Goal: Information Seeking & Learning: Learn about a topic

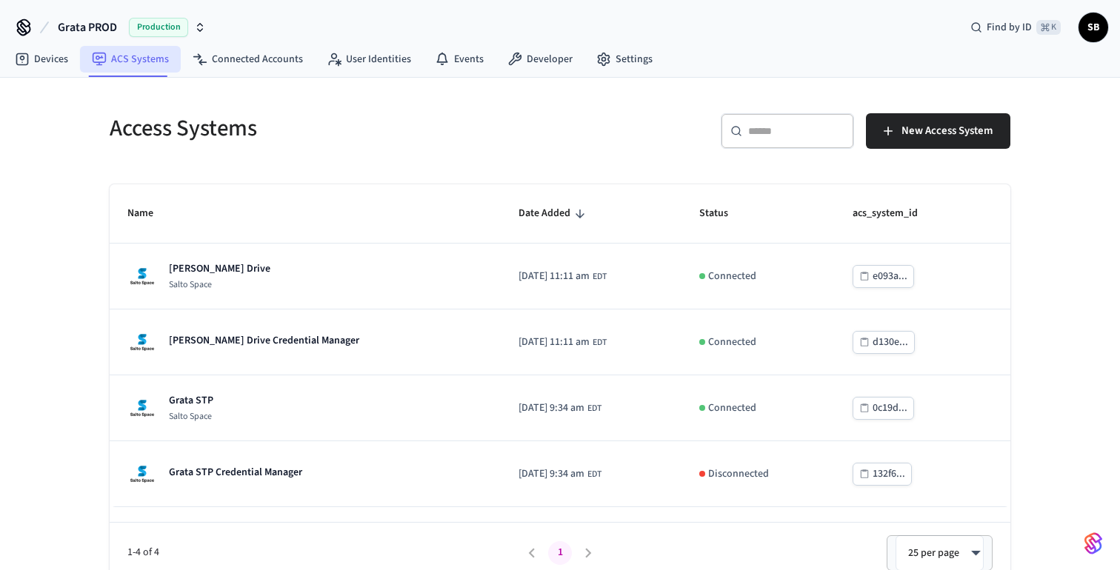
click at [138, 59] on link "ACS Systems" at bounding box center [130, 59] width 101 height 27
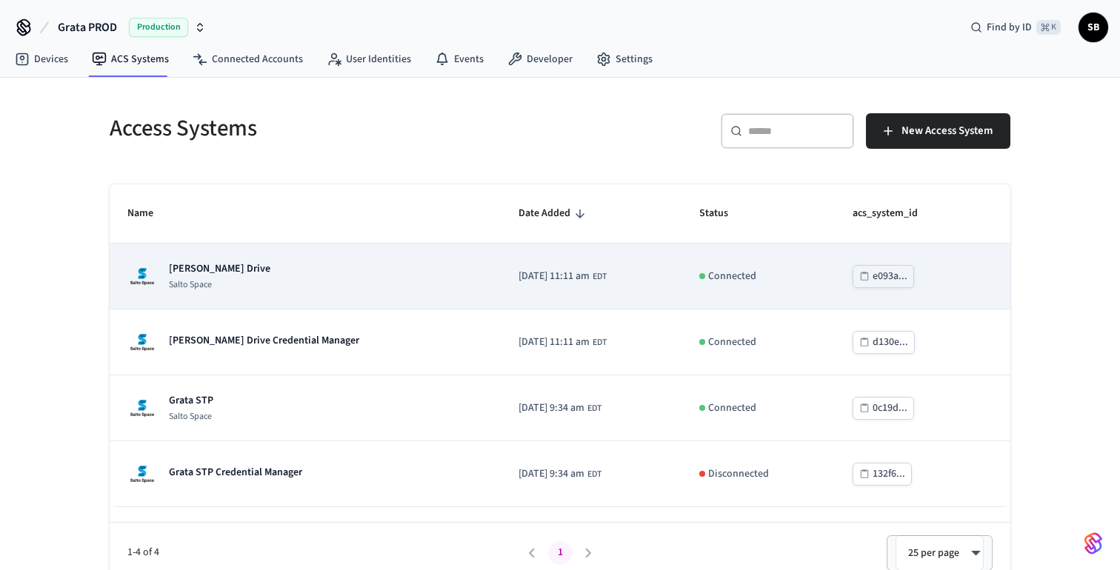
scroll to position [13, 0]
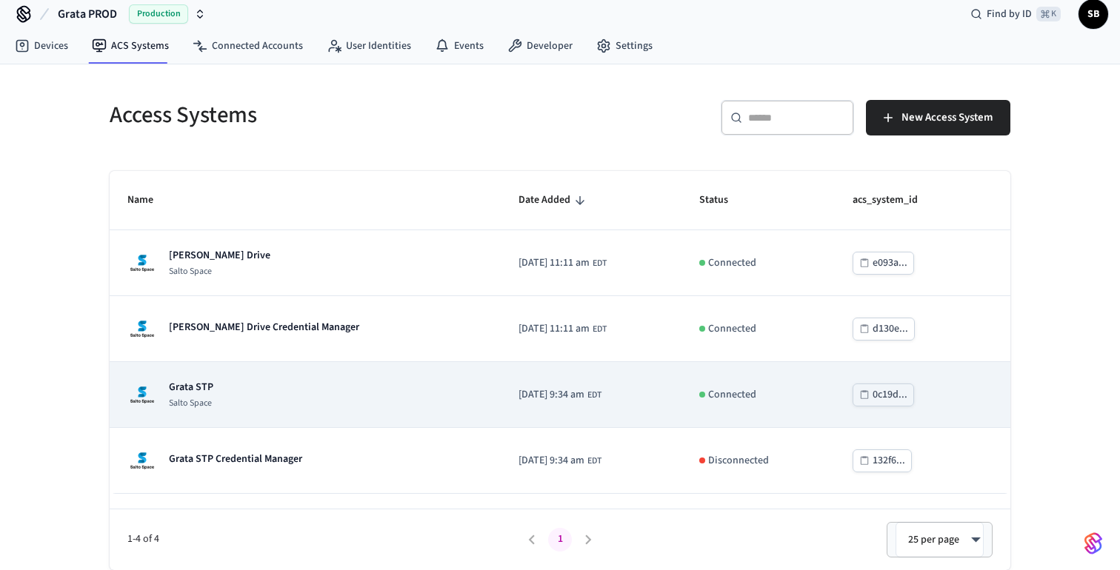
click at [198, 388] on p "Grata STP" at bounding box center [191, 387] width 44 height 15
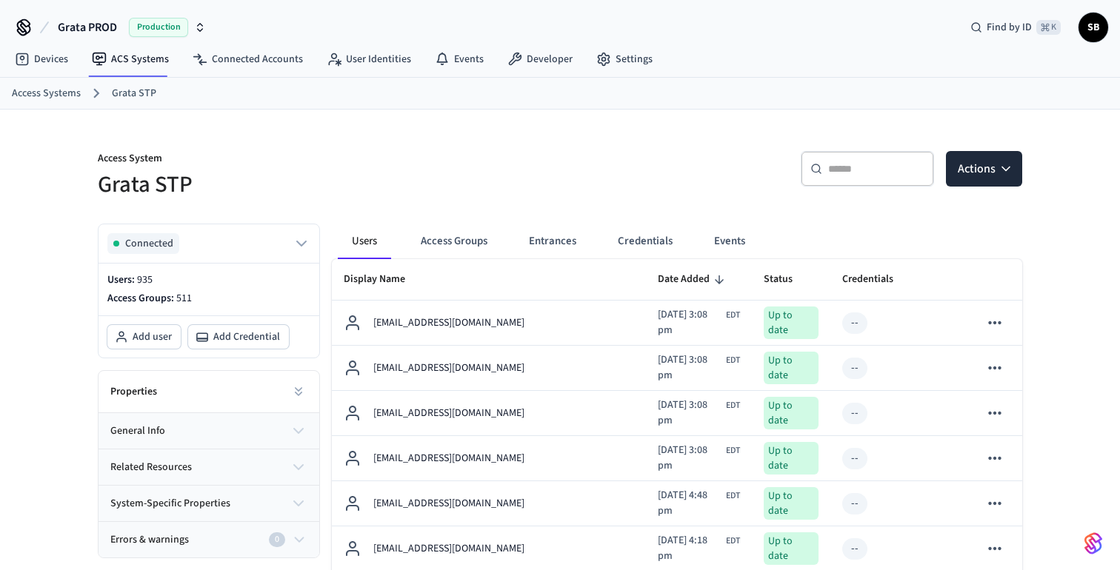
click at [850, 171] on input "text" at bounding box center [876, 168] width 96 height 15
paste input "**********"
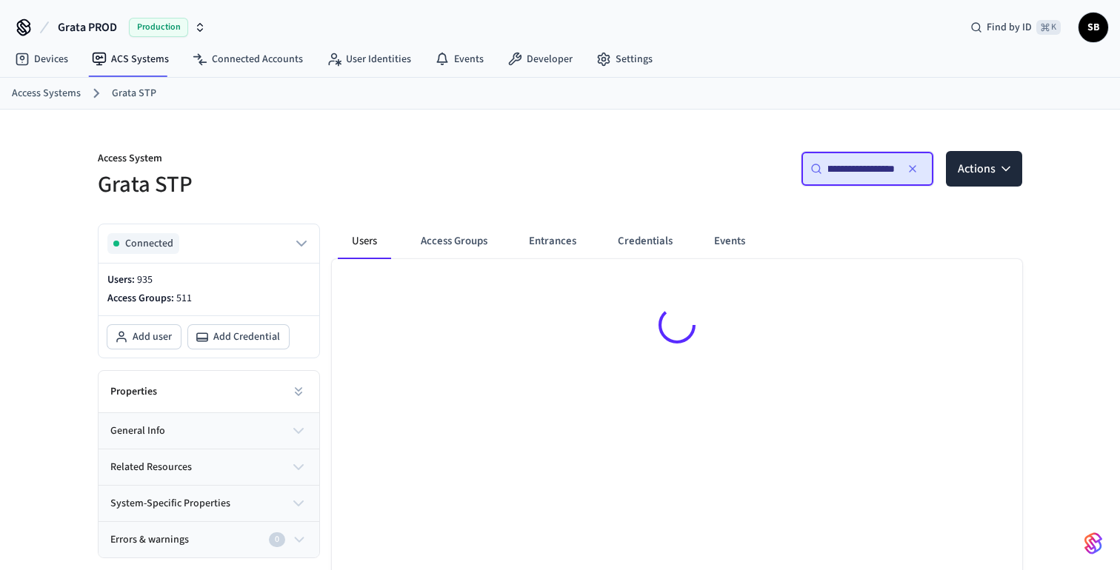
type input "**********"
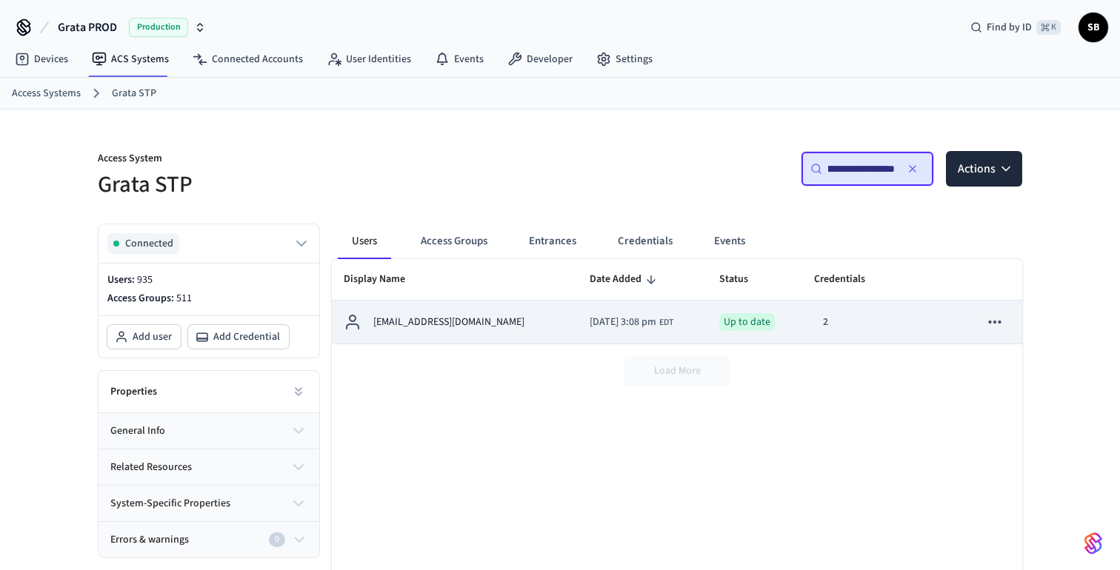
scroll to position [0, 0]
click at [460, 322] on p "[EMAIL_ADDRESS][DOMAIN_NAME]" at bounding box center [448, 323] width 151 height 16
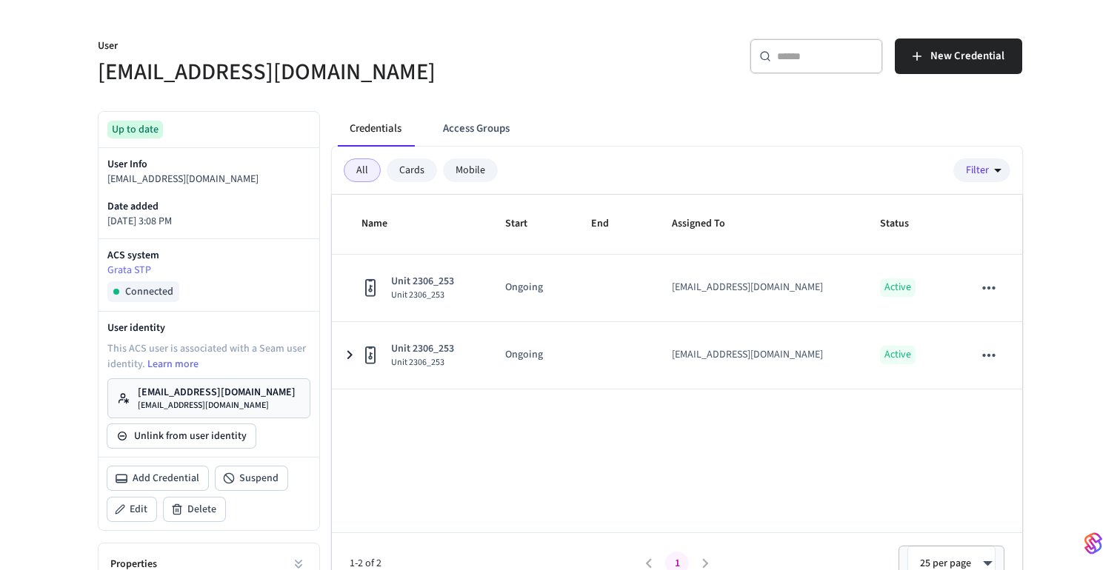
scroll to position [121, 0]
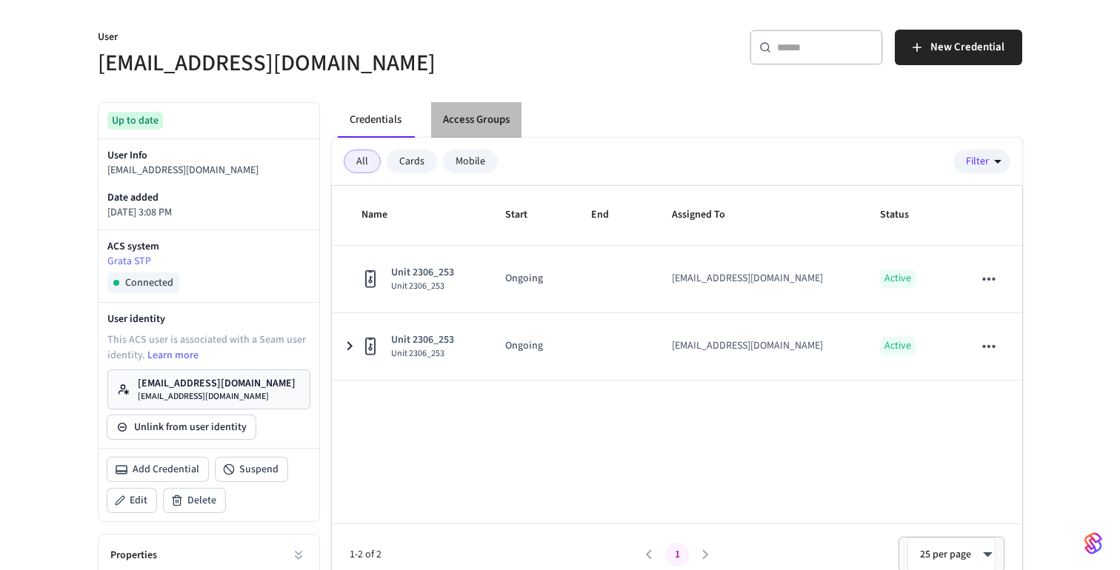
click at [484, 113] on button "Access Groups" at bounding box center [476, 120] width 90 height 36
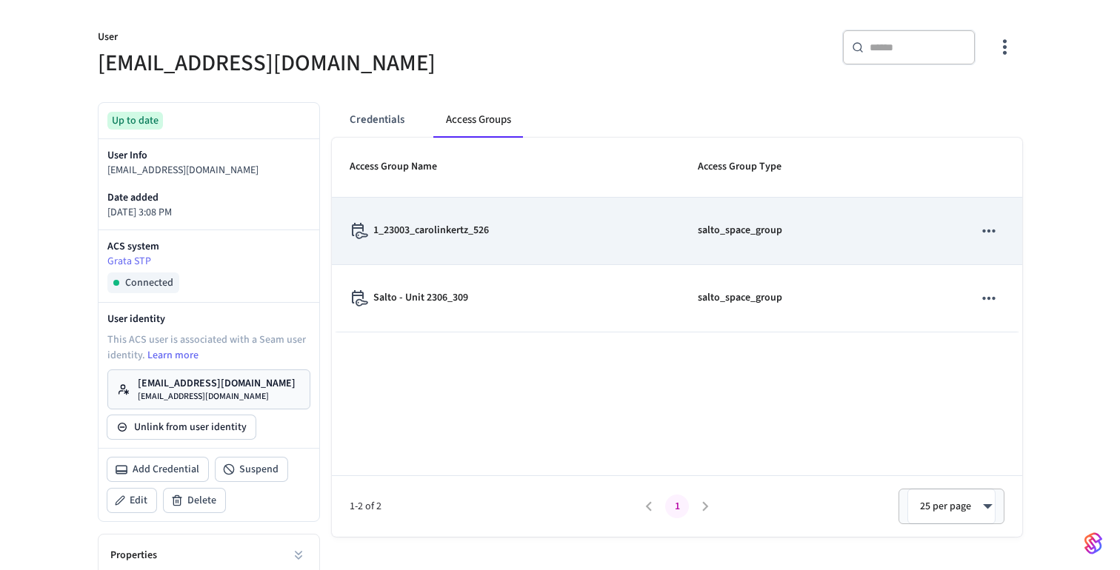
click at [450, 247] on td "1_23003_carolinkertz_526" at bounding box center [506, 231] width 348 height 67
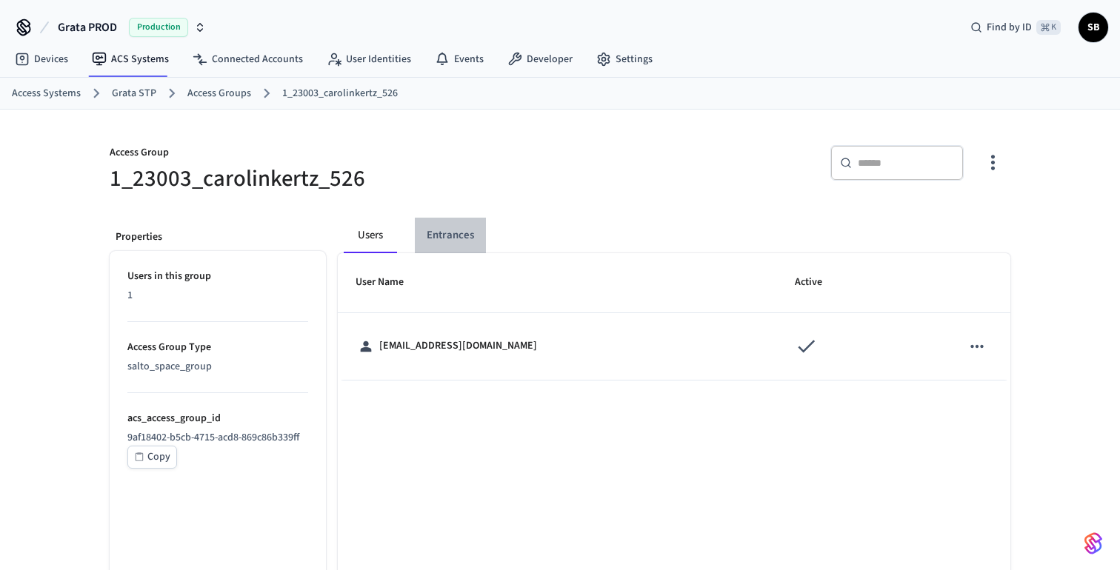
click at [457, 235] on button "Entrances" at bounding box center [450, 236] width 71 height 36
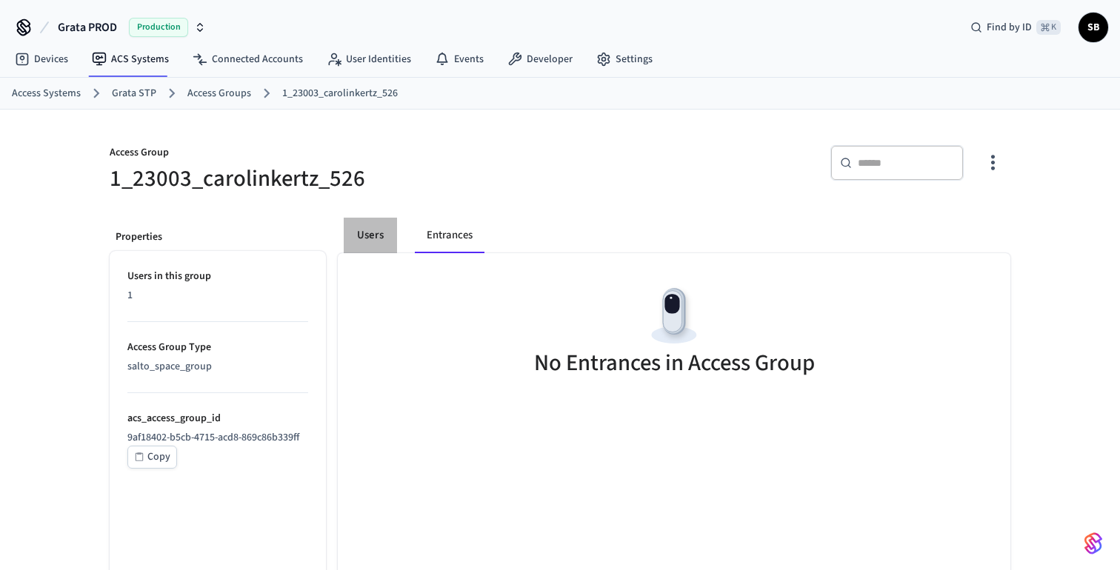
click at [367, 231] on button "Users" at bounding box center [370, 236] width 53 height 36
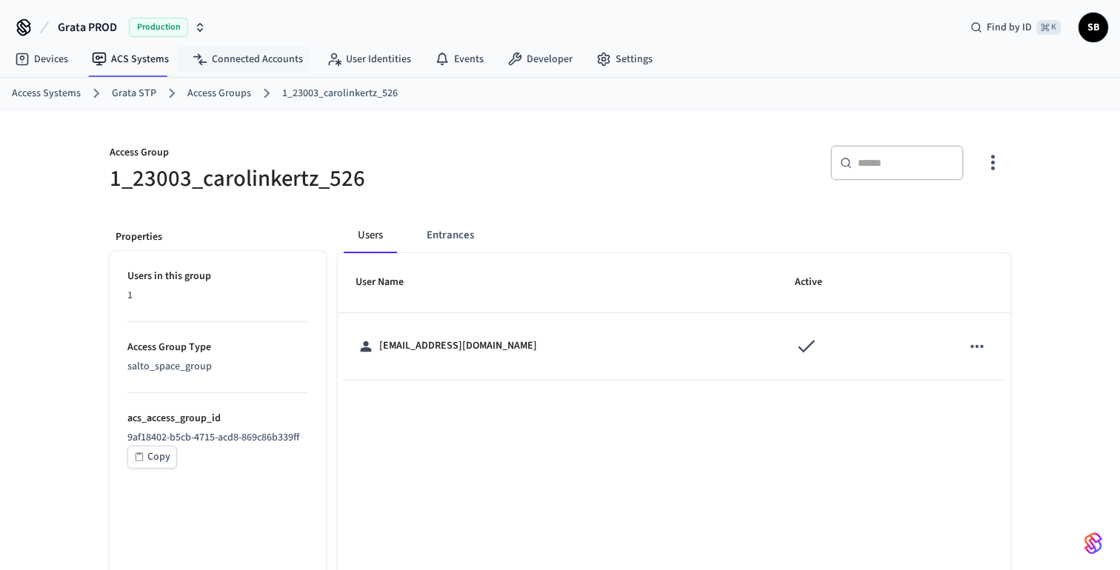
click at [210, 87] on link "Access Groups" at bounding box center [219, 94] width 64 height 16
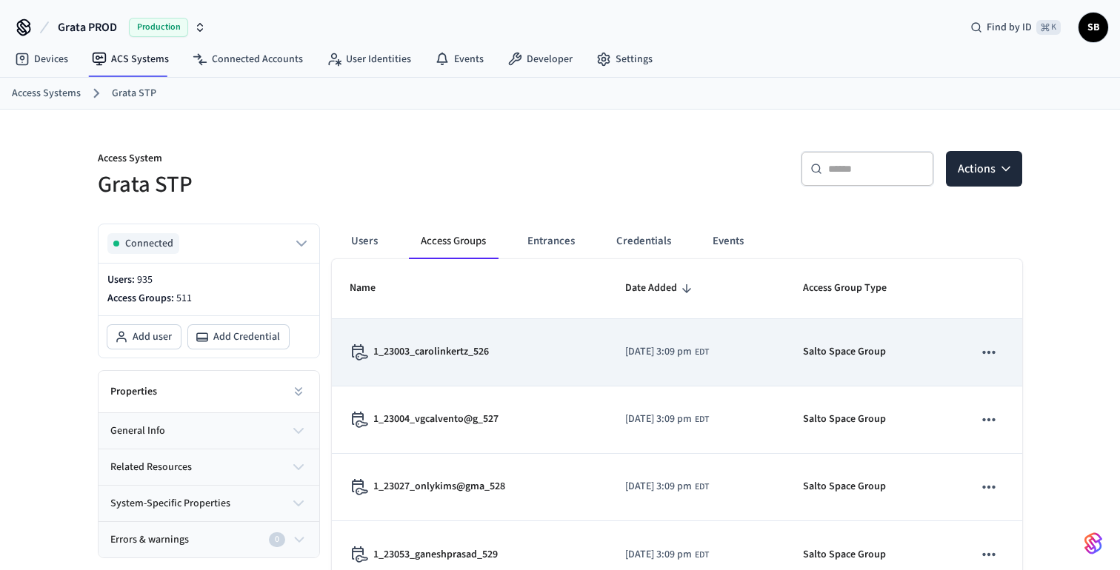
click at [449, 361] on td "1_23003_carolinkertz_526" at bounding box center [469, 352] width 275 height 67
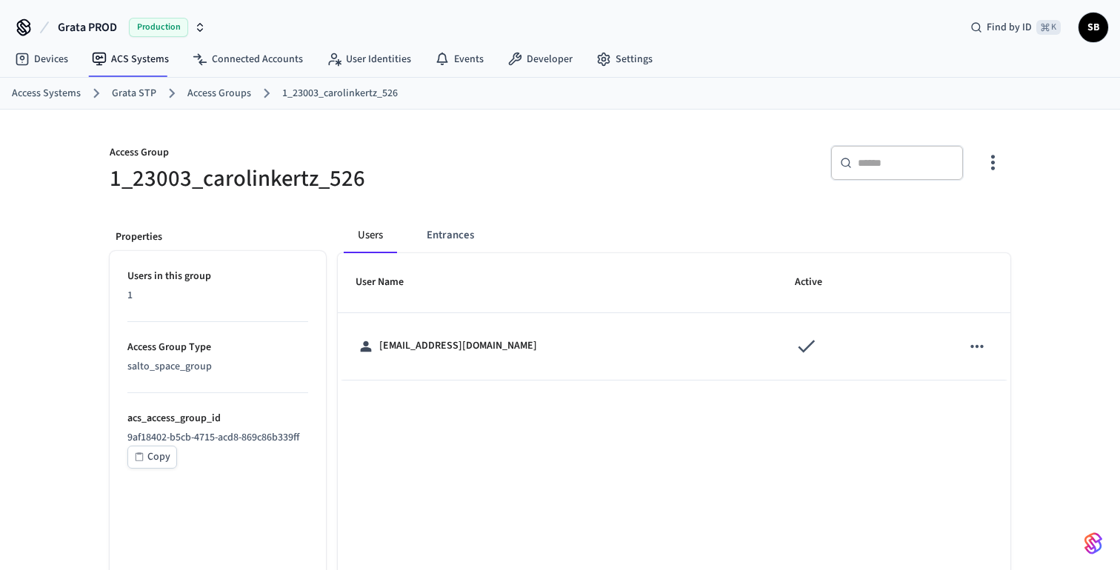
click at [130, 93] on link "Grata STP" at bounding box center [134, 94] width 44 height 16
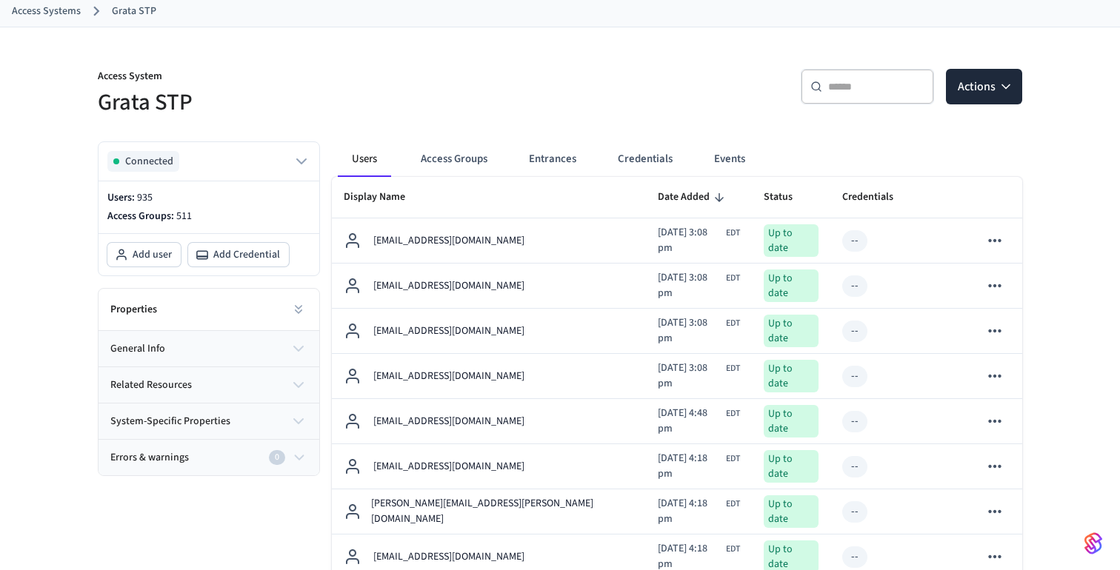
scroll to position [91, 0]
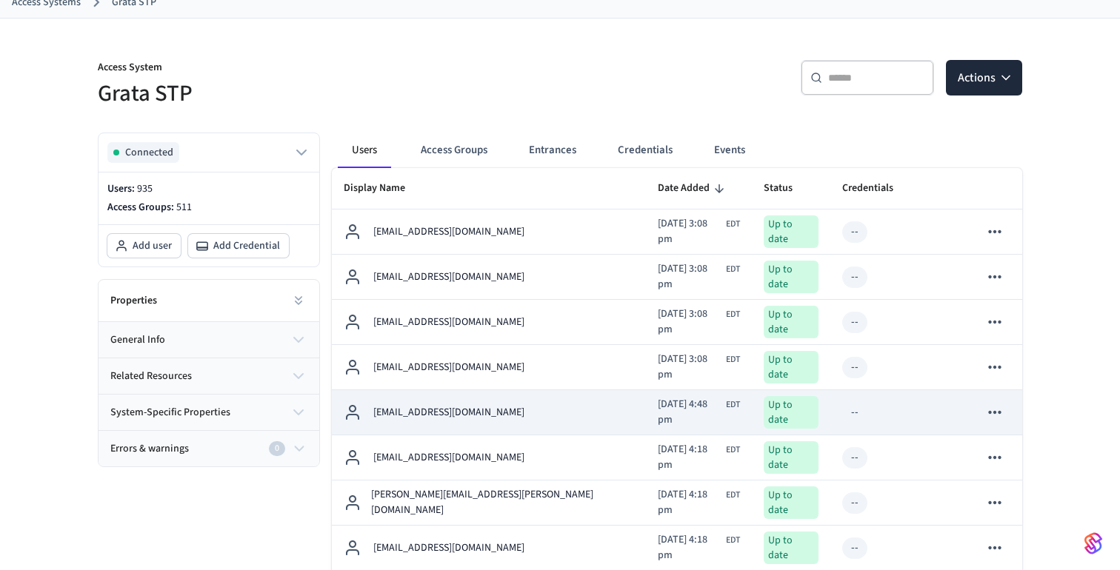
click at [424, 405] on p "[EMAIL_ADDRESS][DOMAIN_NAME]" at bounding box center [448, 413] width 151 height 16
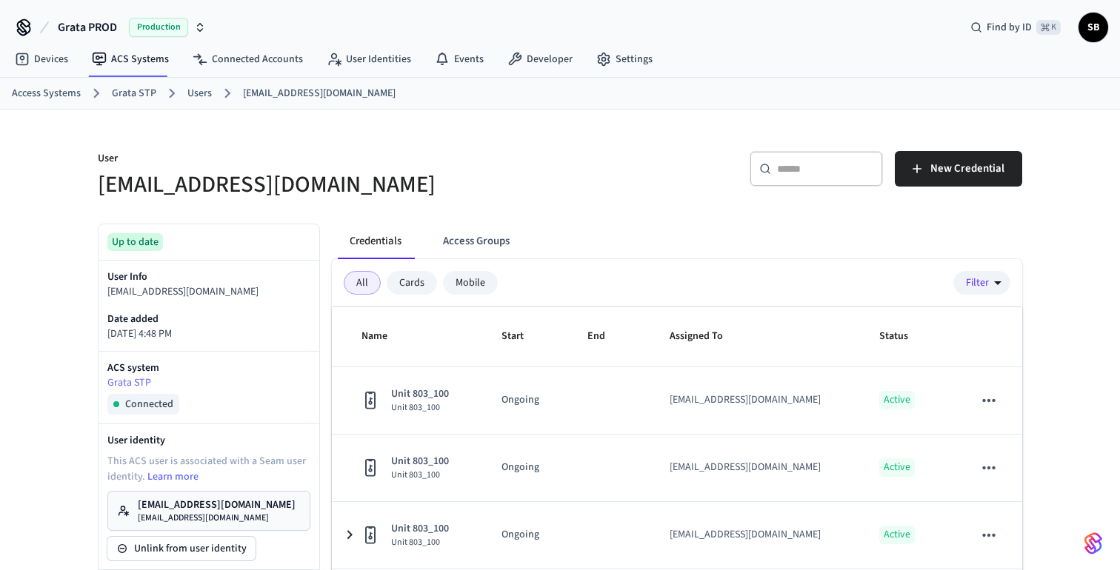
click at [196, 93] on link "Users" at bounding box center [199, 94] width 24 height 16
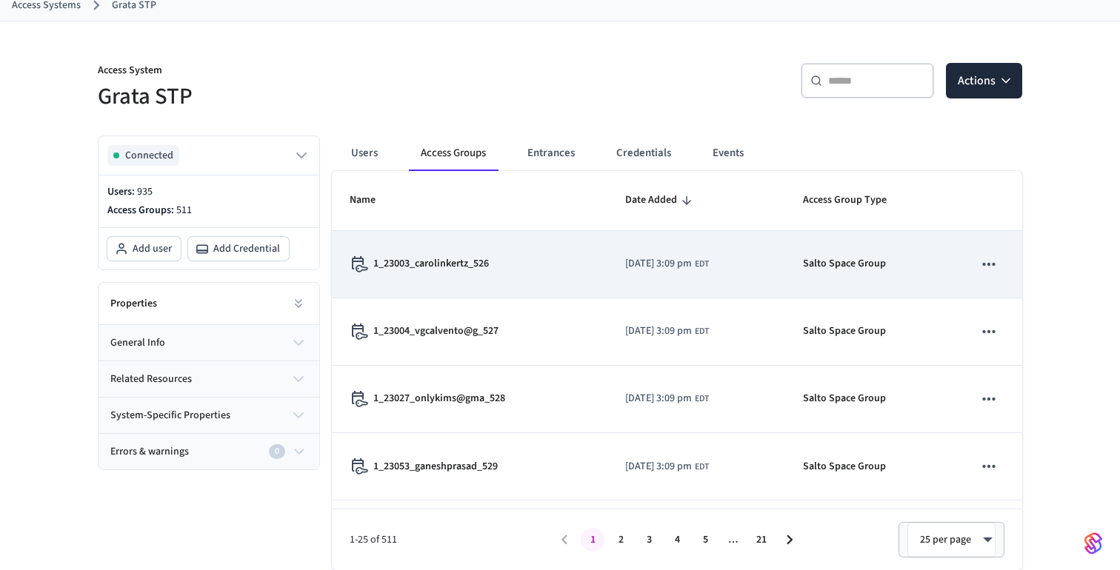
click at [458, 268] on p "1_23003_carolinkertz_526" at bounding box center [431, 264] width 116 height 16
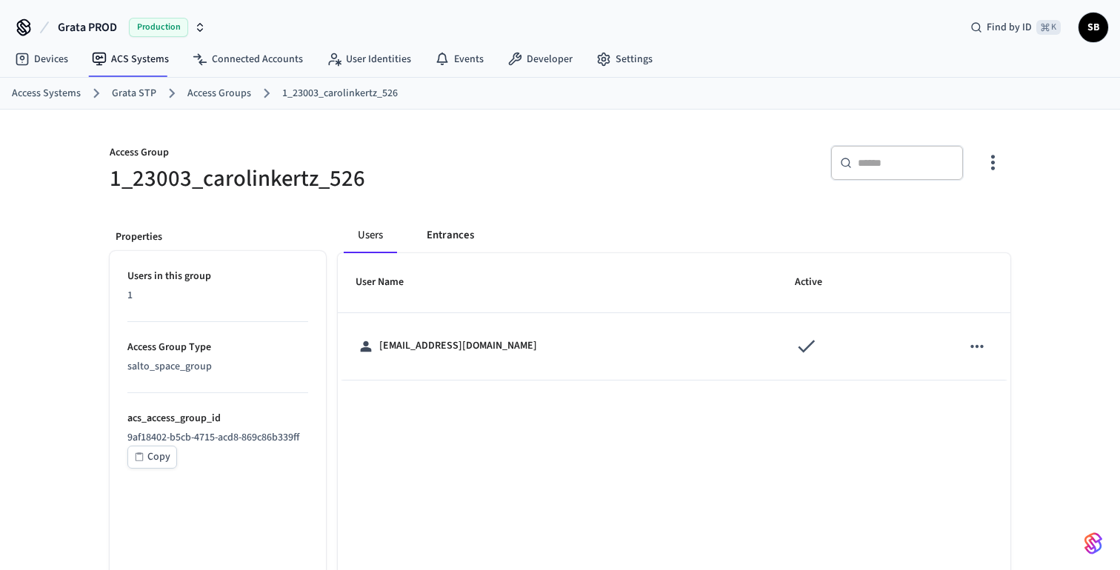
click at [456, 243] on button "Entrances" at bounding box center [450, 236] width 71 height 36
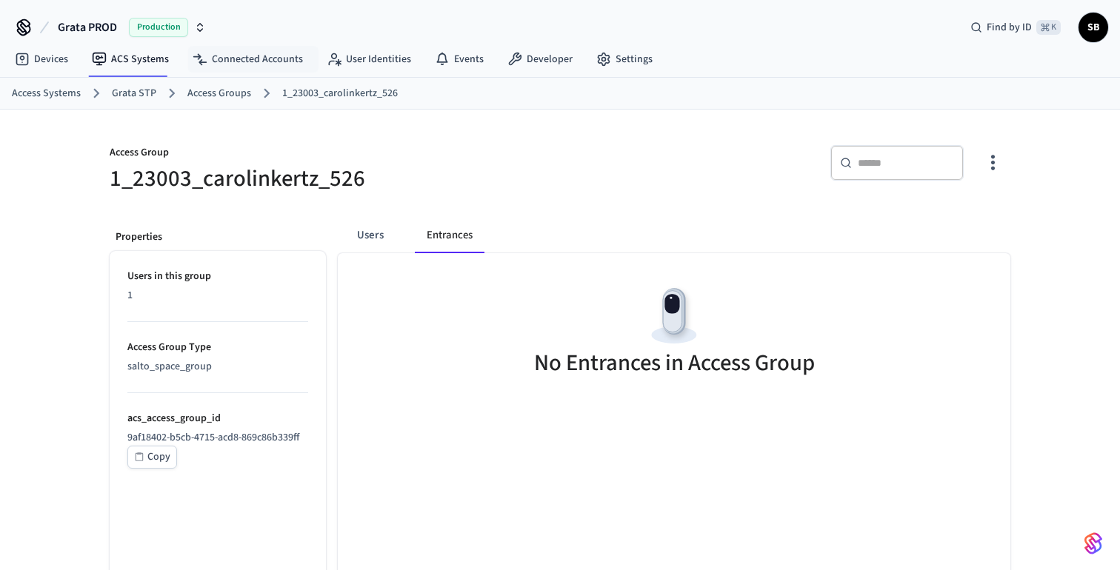
click at [227, 92] on link "Access Groups" at bounding box center [219, 94] width 64 height 16
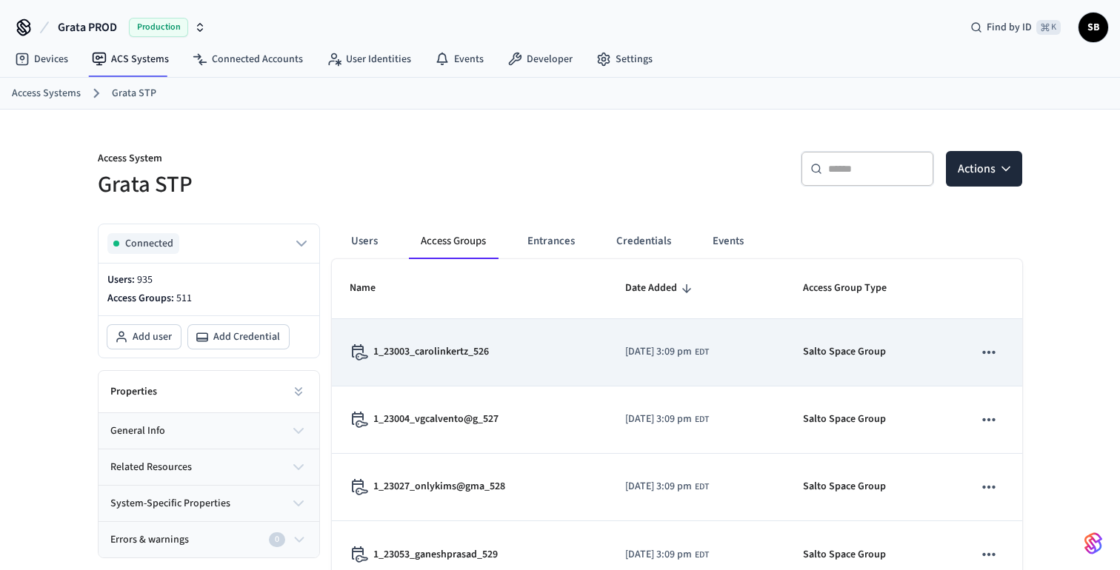
scroll to position [50, 0]
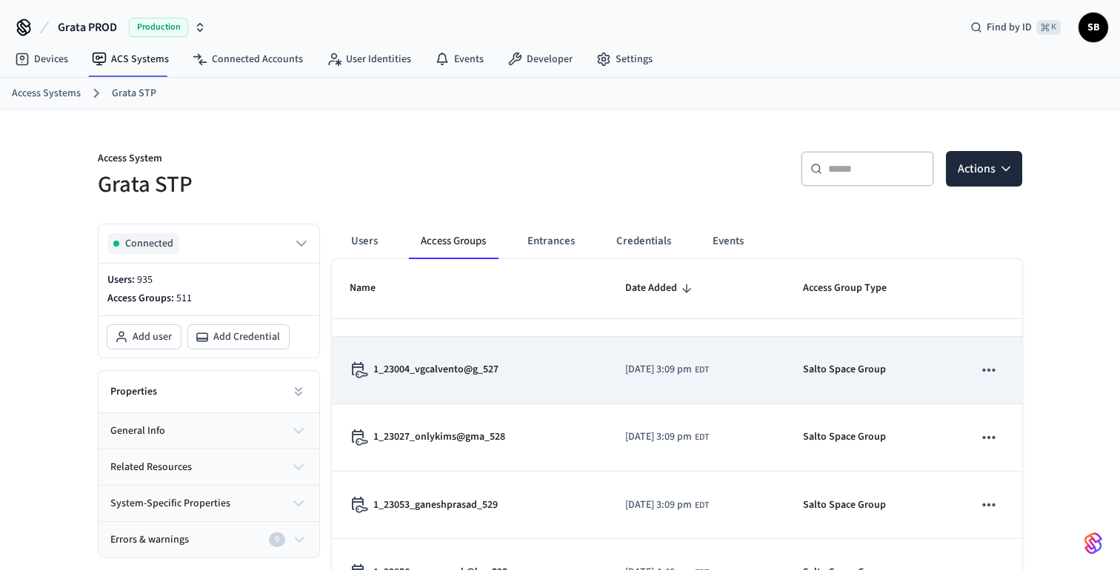
click at [476, 381] on td "1_23004_vgcalvento@g_527" at bounding box center [469, 370] width 275 height 67
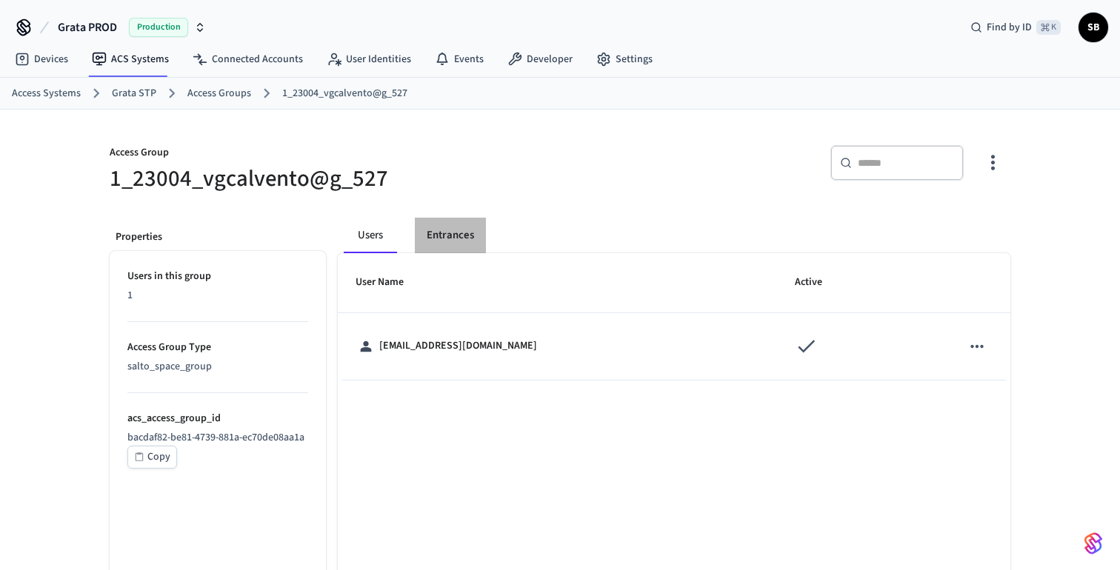
click at [458, 241] on button "Entrances" at bounding box center [450, 236] width 71 height 36
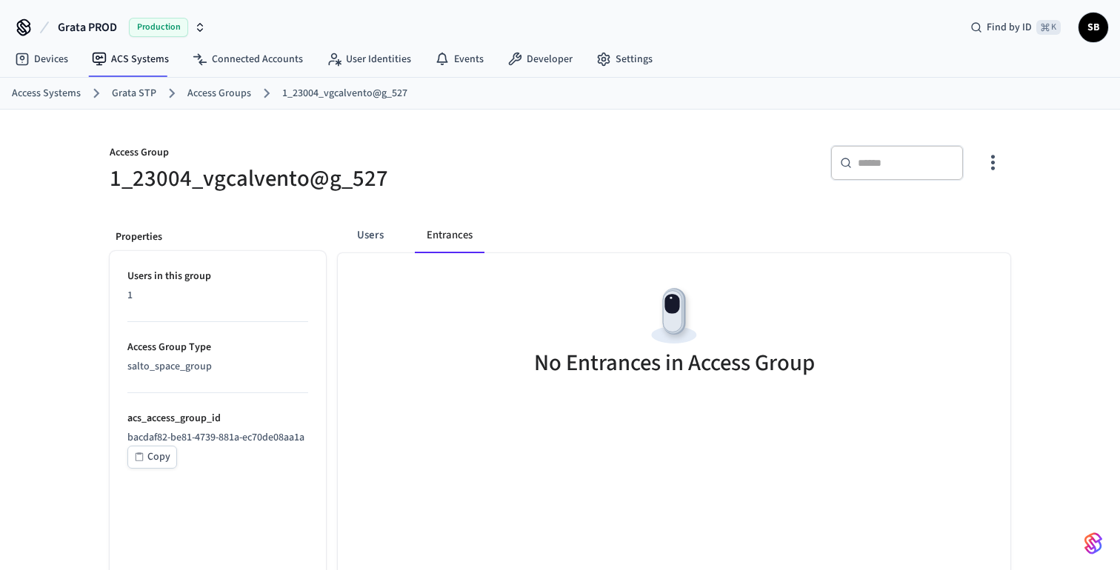
click at [221, 90] on link "Access Groups" at bounding box center [219, 94] width 64 height 16
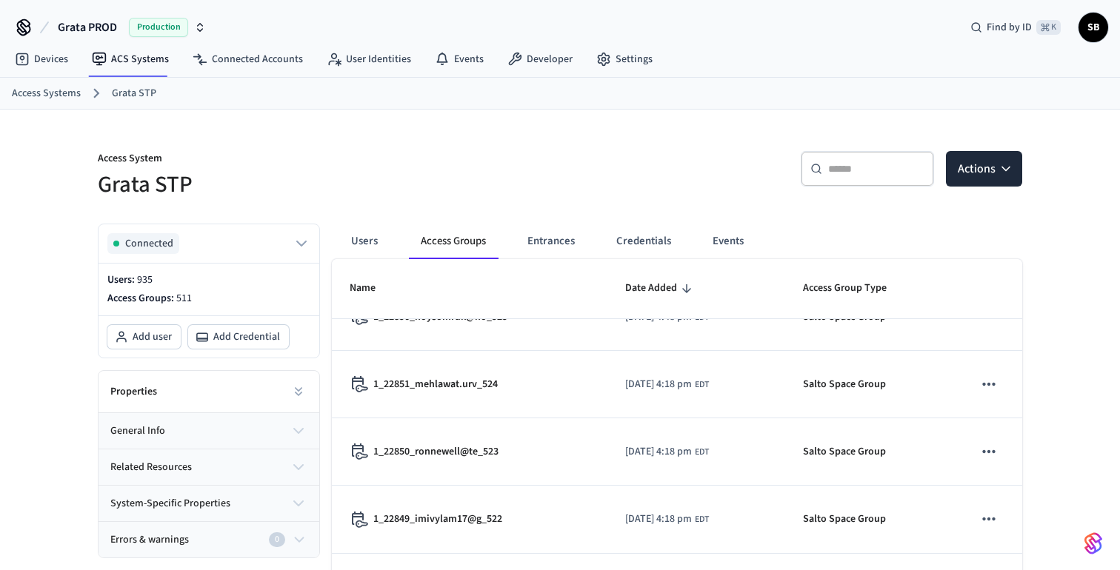
scroll to position [317, 0]
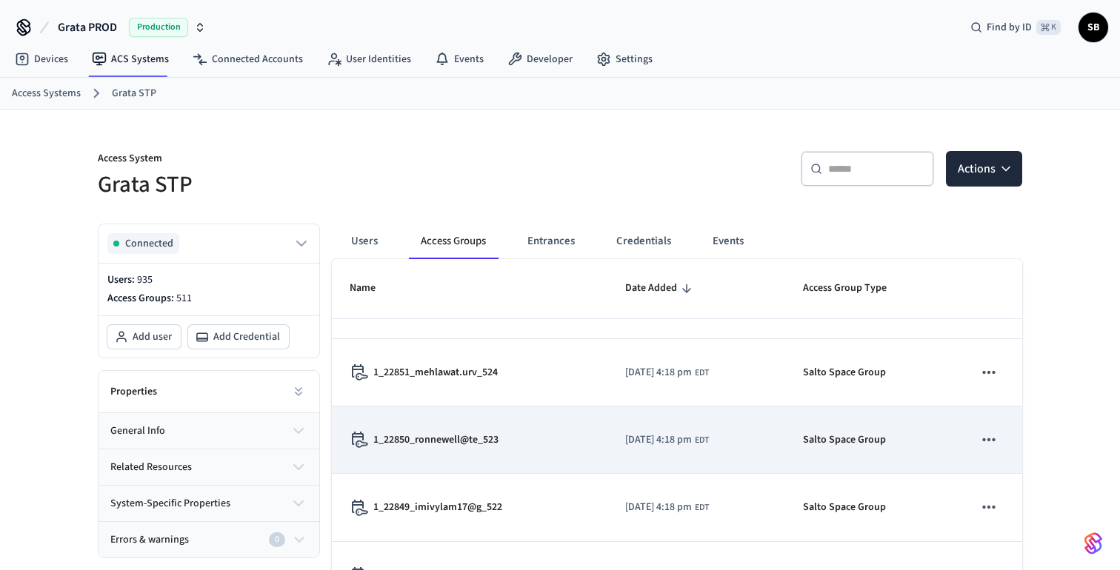
click at [447, 446] on p "1_22850_ronnewell@te_523" at bounding box center [435, 440] width 125 height 16
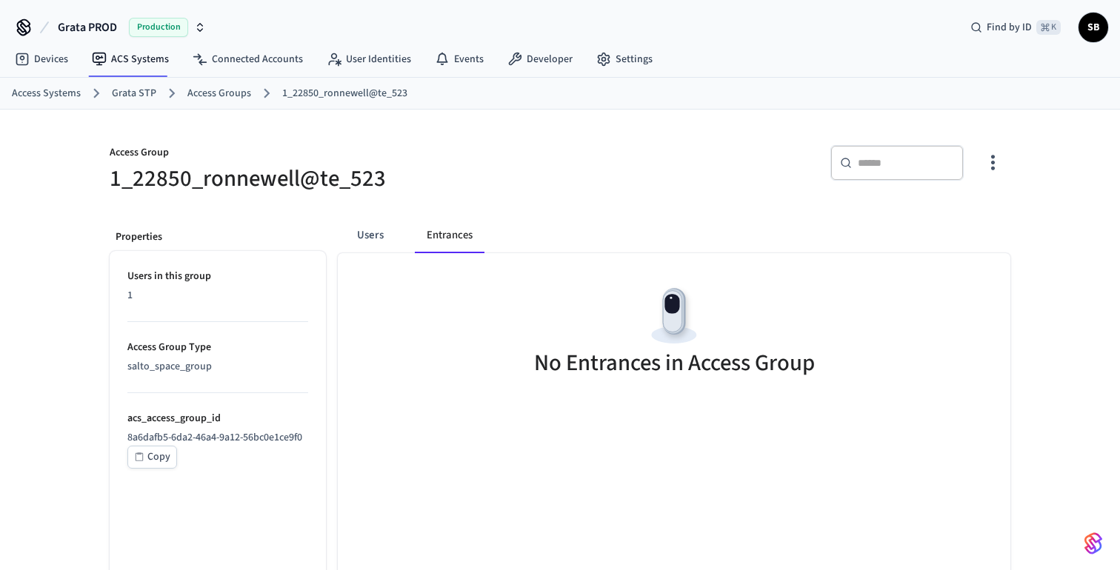
click at [222, 93] on link "Access Groups" at bounding box center [219, 94] width 64 height 16
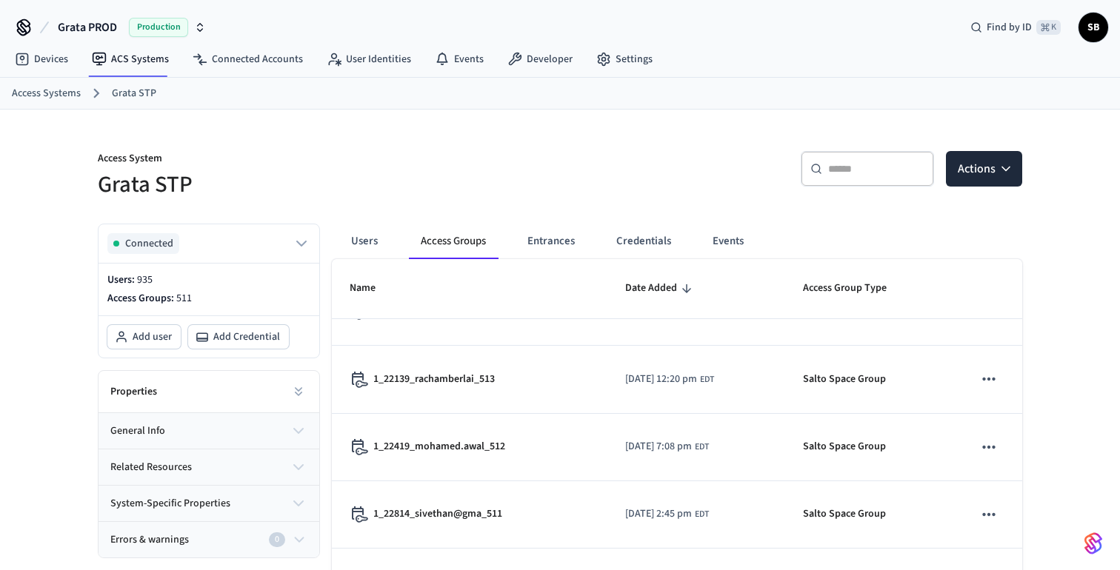
scroll to position [1264, 0]
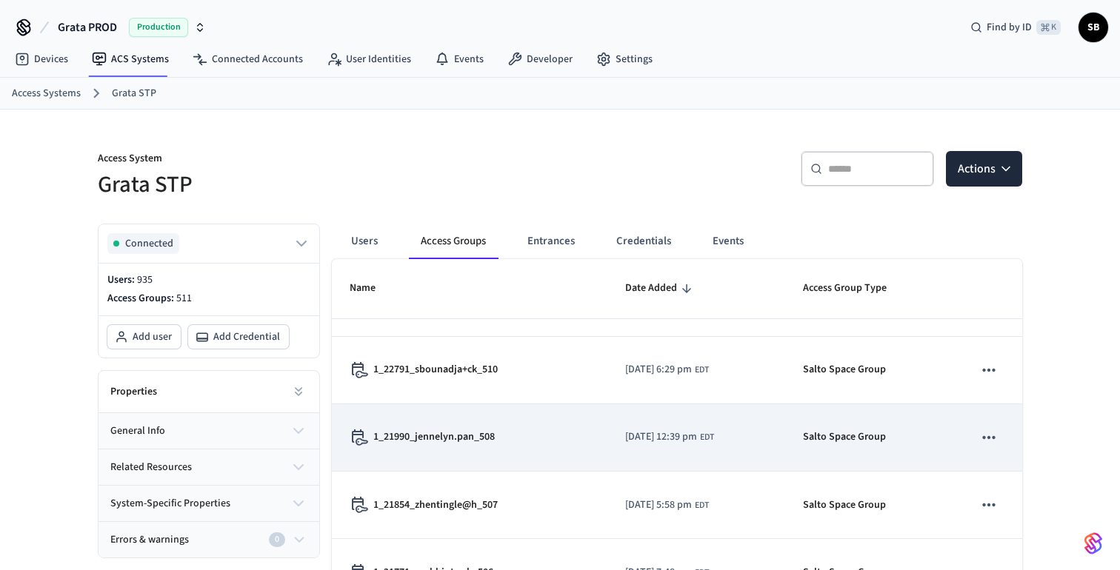
click at [452, 436] on p "1_21990_jennelyn.pan_508" at bounding box center [433, 437] width 121 height 16
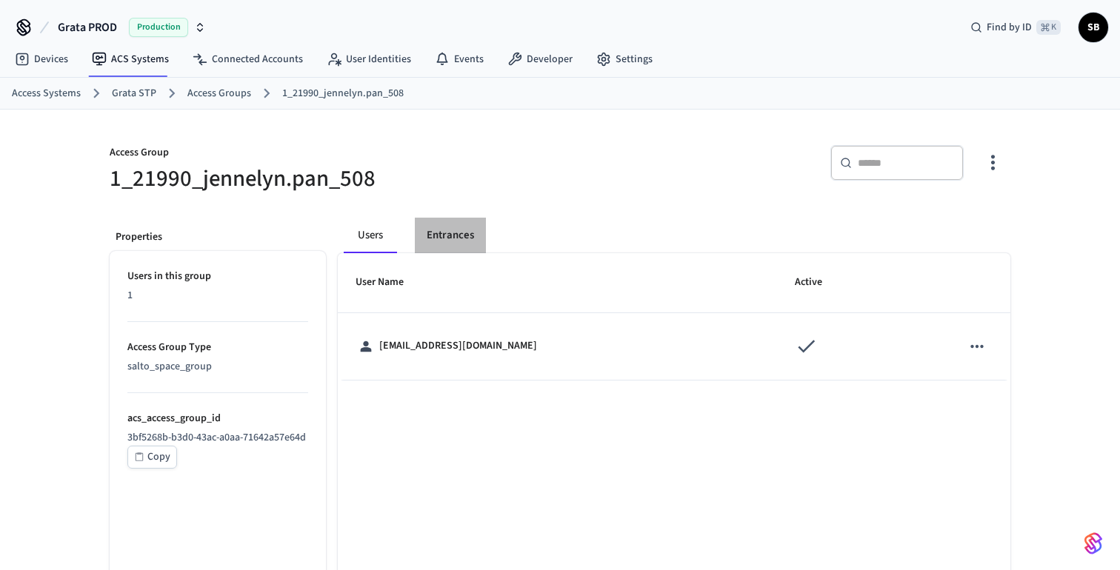
click at [452, 235] on button "Entrances" at bounding box center [450, 236] width 71 height 36
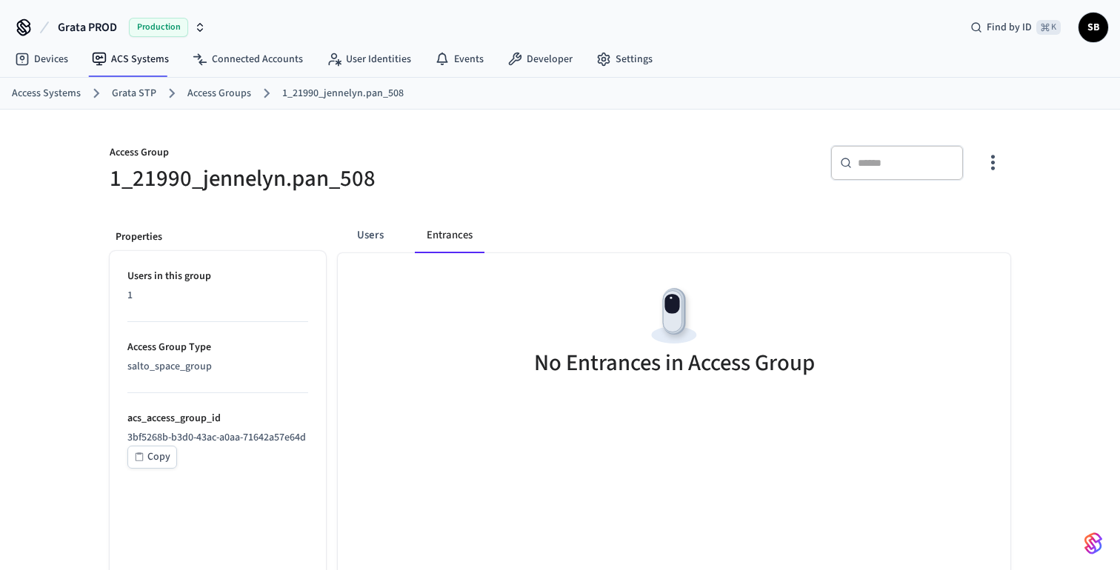
click at [224, 84] on ol "Access Systems Grata STP Access Groups 1_21990_jennelyn.pan_508" at bounding box center [566, 93] width 1108 height 19
click at [217, 92] on link "Access Groups" at bounding box center [219, 94] width 64 height 16
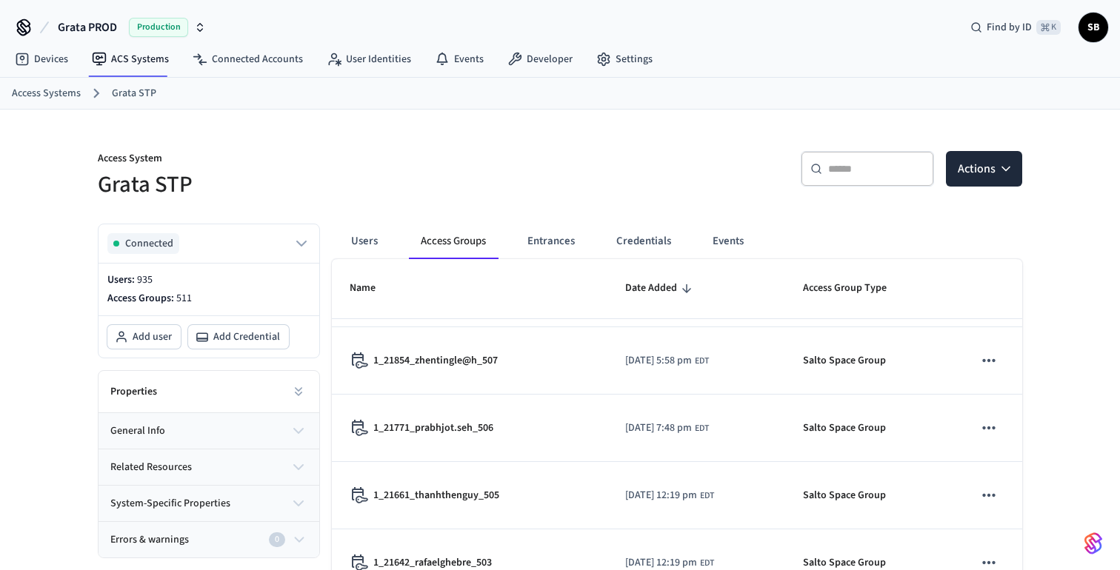
scroll to position [88, 0]
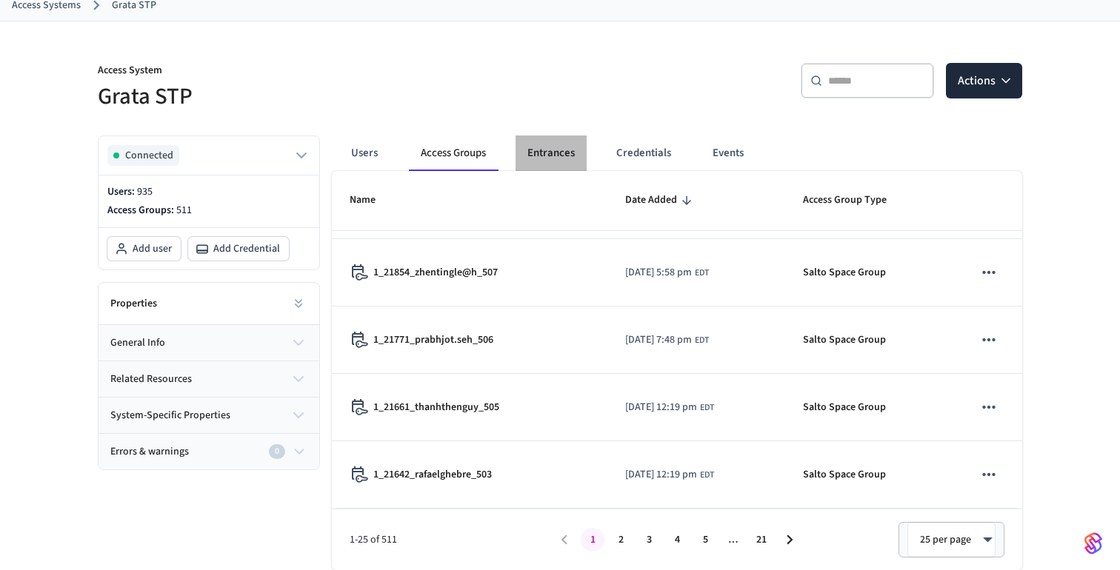
click at [543, 150] on button "Entrances" at bounding box center [550, 154] width 71 height 36
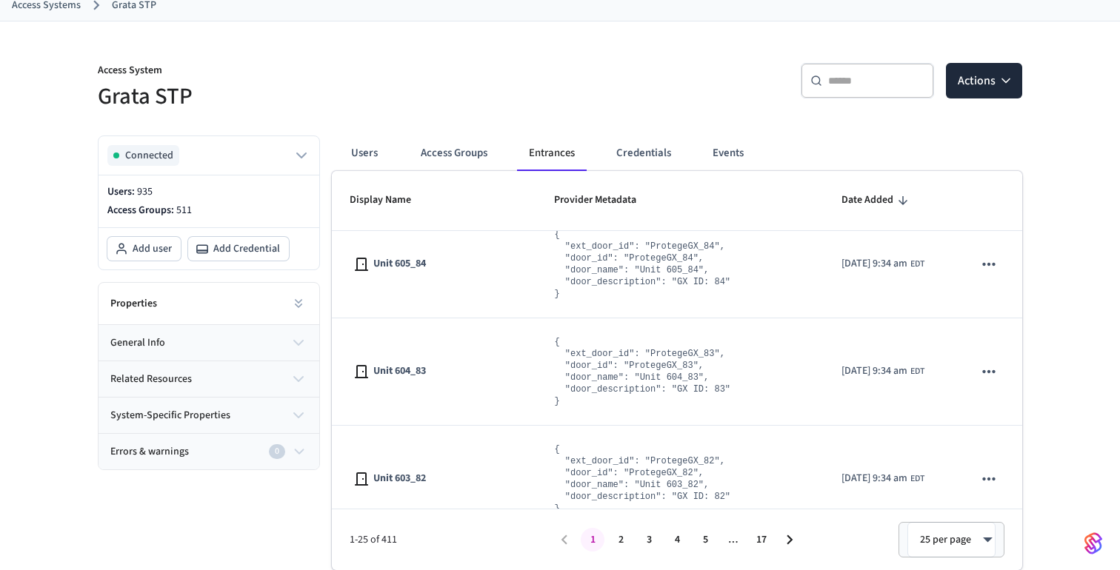
scroll to position [2407, 0]
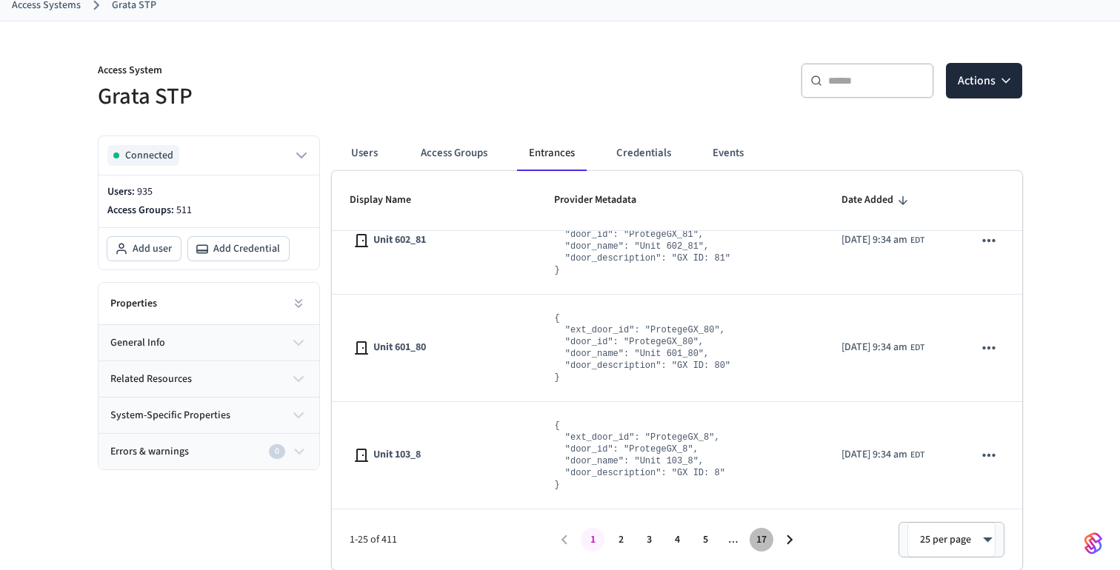
click at [757, 544] on button "17" at bounding box center [761, 540] width 24 height 24
click at [733, 541] on button "16" at bounding box center [733, 540] width 24 height 24
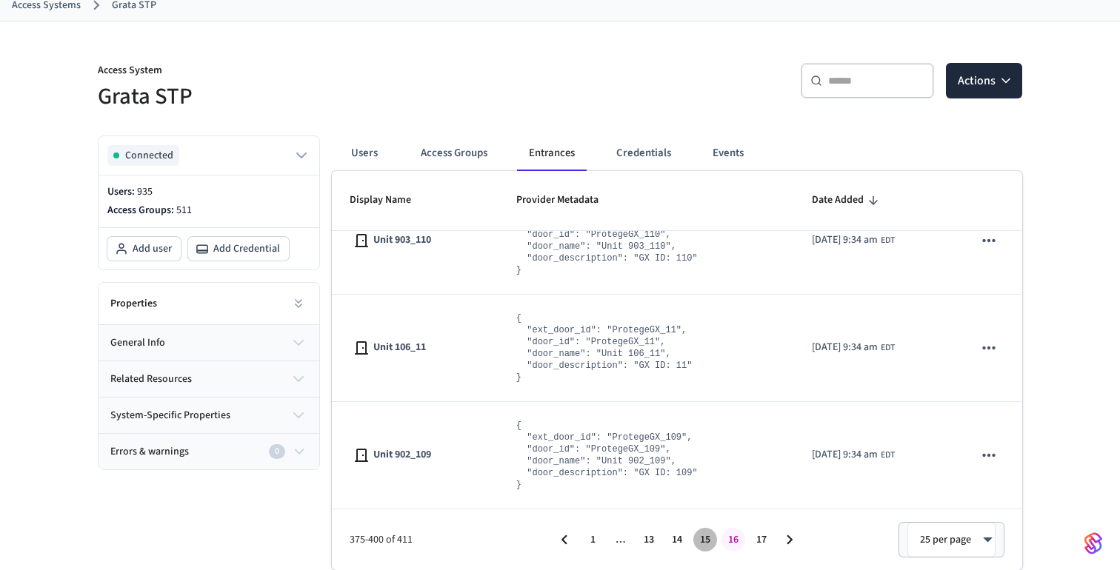
click at [708, 541] on button "15" at bounding box center [705, 540] width 24 height 24
click at [688, 538] on button "14" at bounding box center [677, 540] width 24 height 24
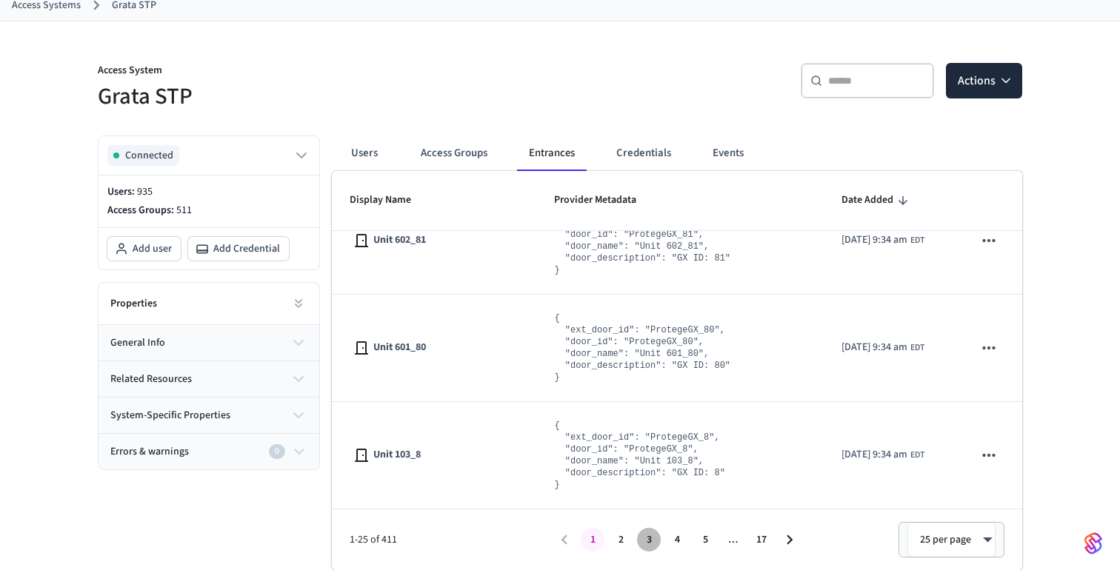
click at [655, 537] on button "3" at bounding box center [649, 540] width 24 height 24
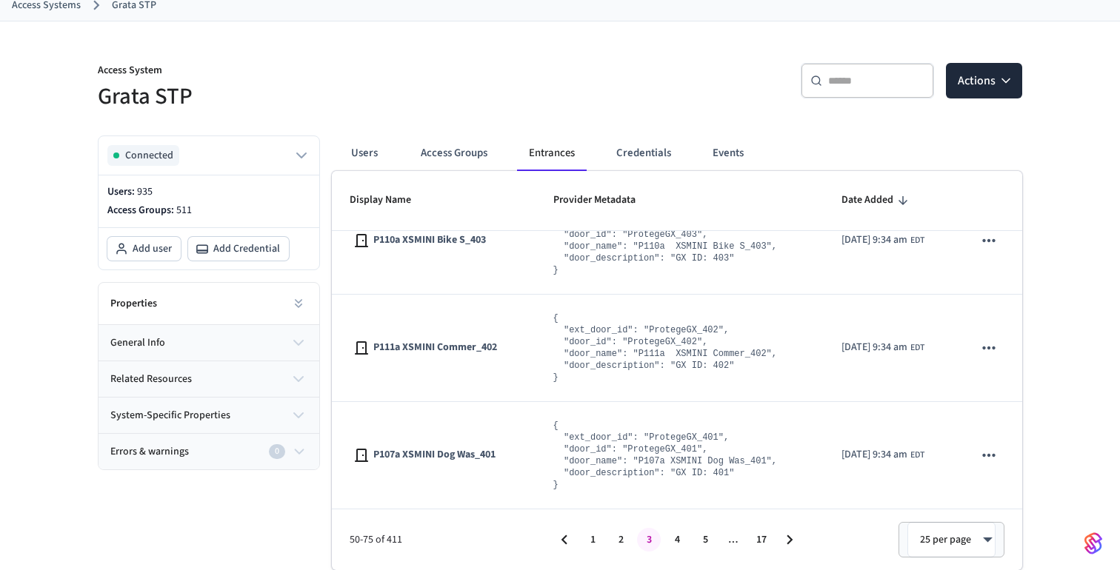
click at [628, 541] on button "2" at bounding box center [621, 540] width 24 height 24
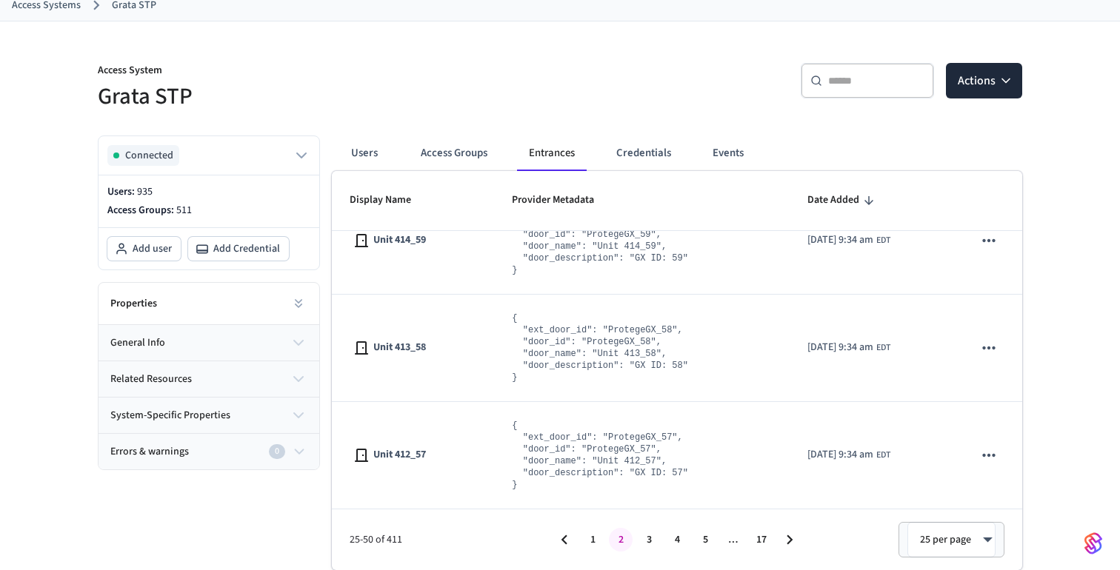
click at [593, 537] on button "1" at bounding box center [593, 540] width 24 height 24
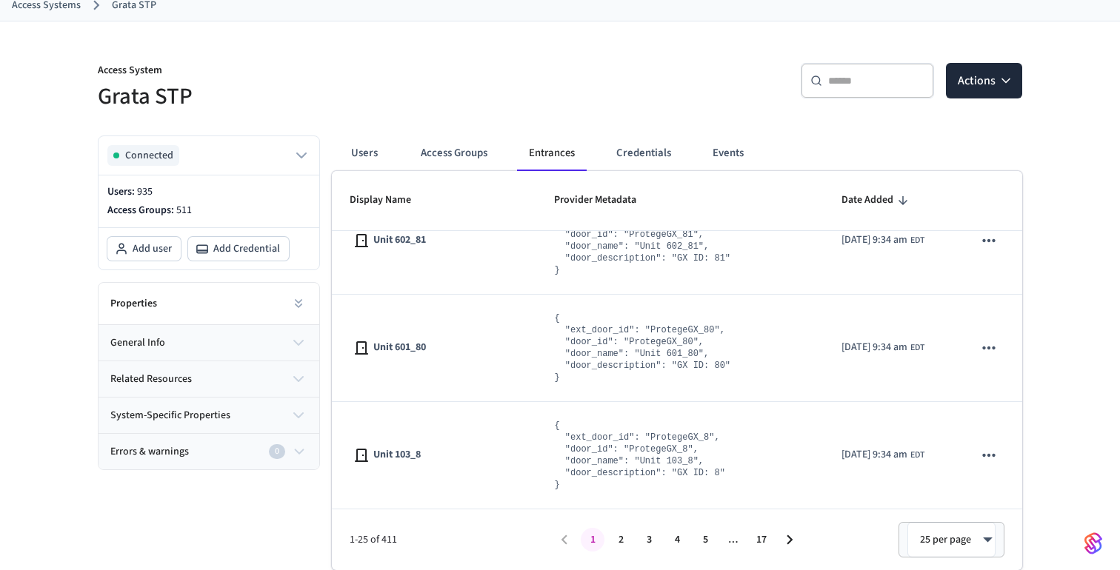
click at [735, 536] on div "…" at bounding box center [733, 540] width 24 height 16
click at [786, 537] on icon "Go to next page" at bounding box center [789, 539] width 19 height 19
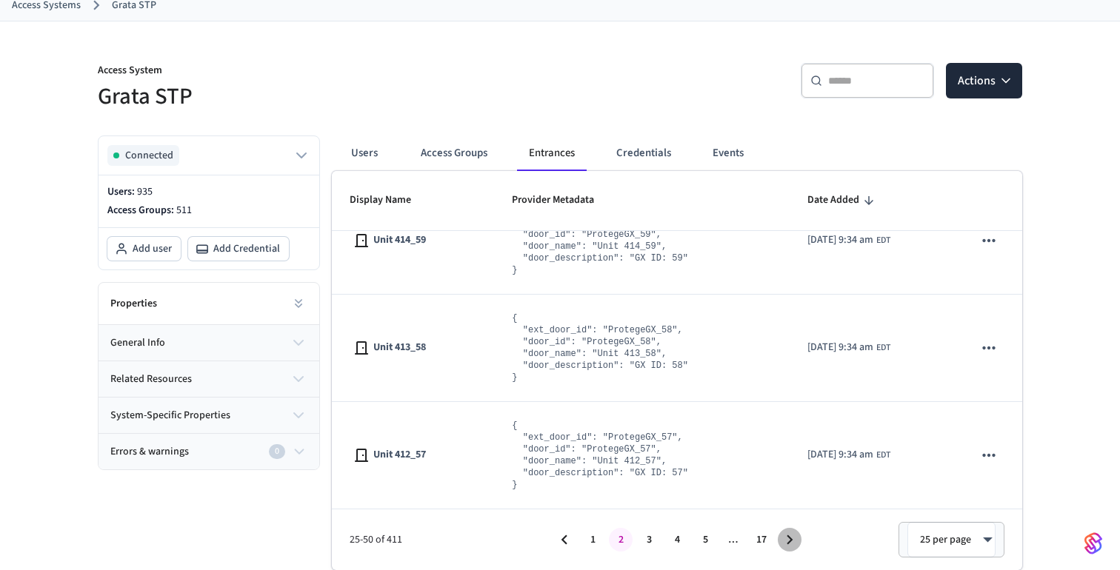
click at [786, 537] on icon "Go to next page" at bounding box center [789, 539] width 19 height 19
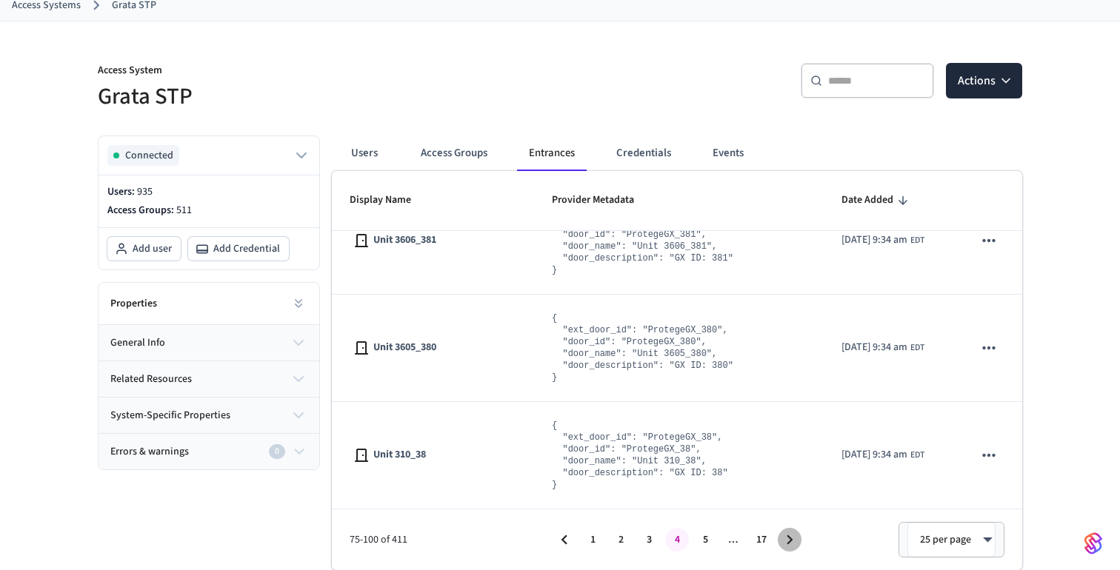
click at [786, 537] on icon "Go to next page" at bounding box center [789, 539] width 19 height 19
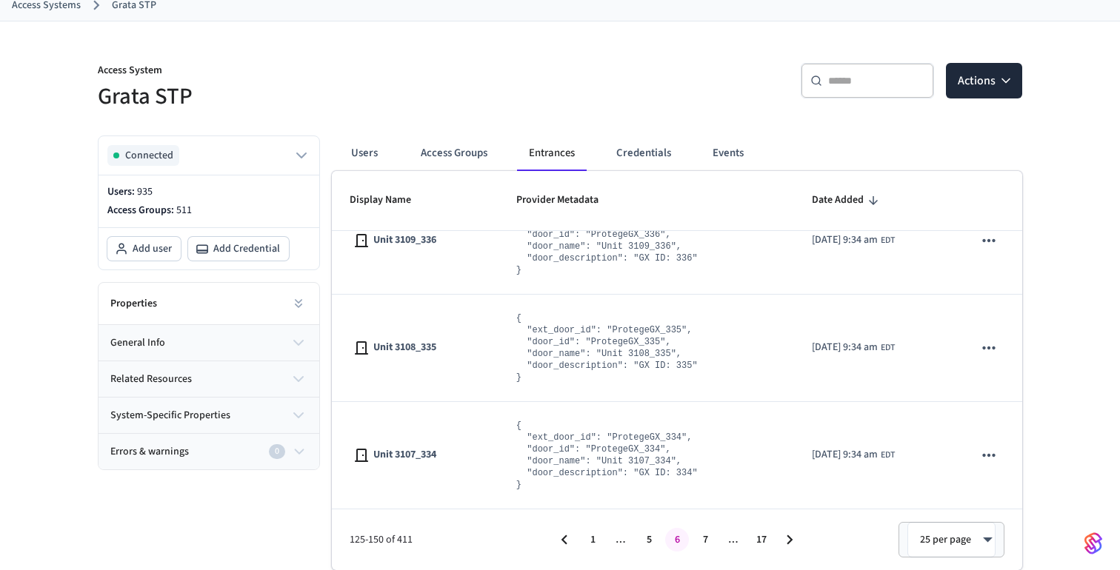
click at [786, 537] on icon "Go to next page" at bounding box center [789, 539] width 19 height 19
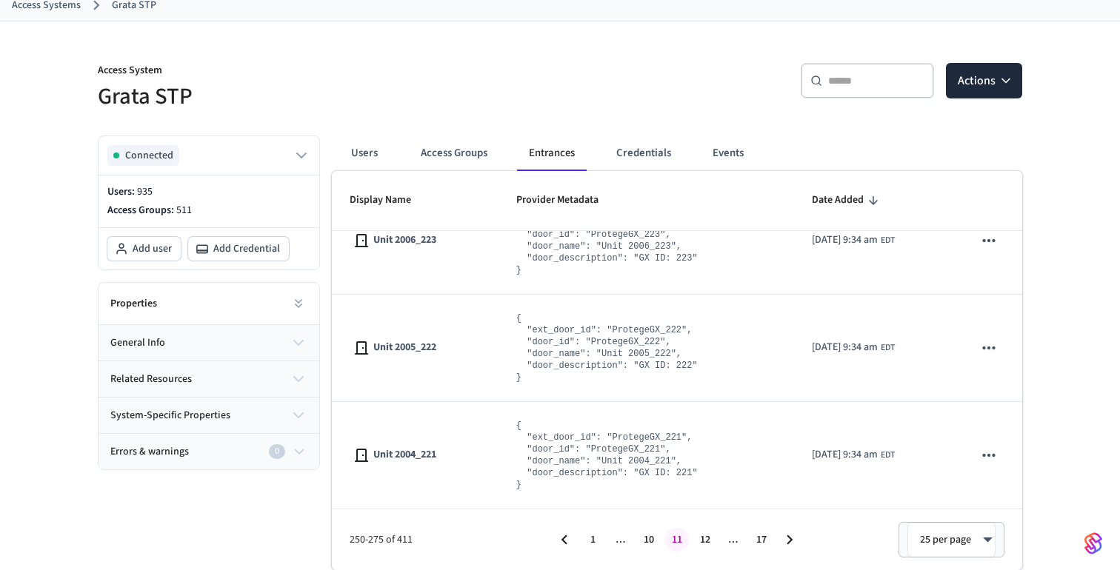
click at [786, 537] on icon "Go to next page" at bounding box center [789, 539] width 19 height 19
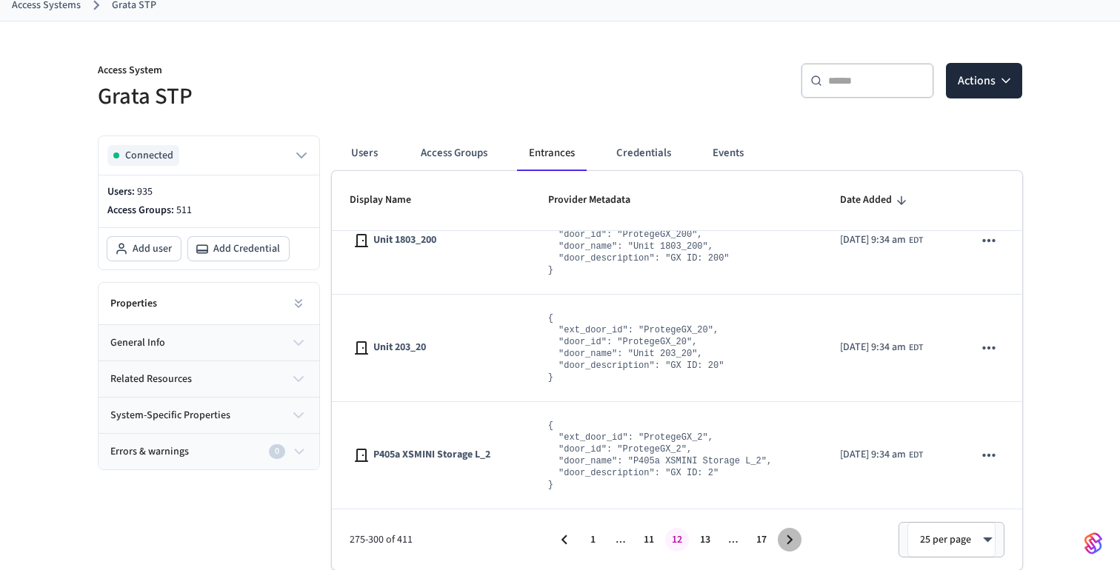
click at [786, 537] on icon "Go to next page" at bounding box center [789, 539] width 19 height 19
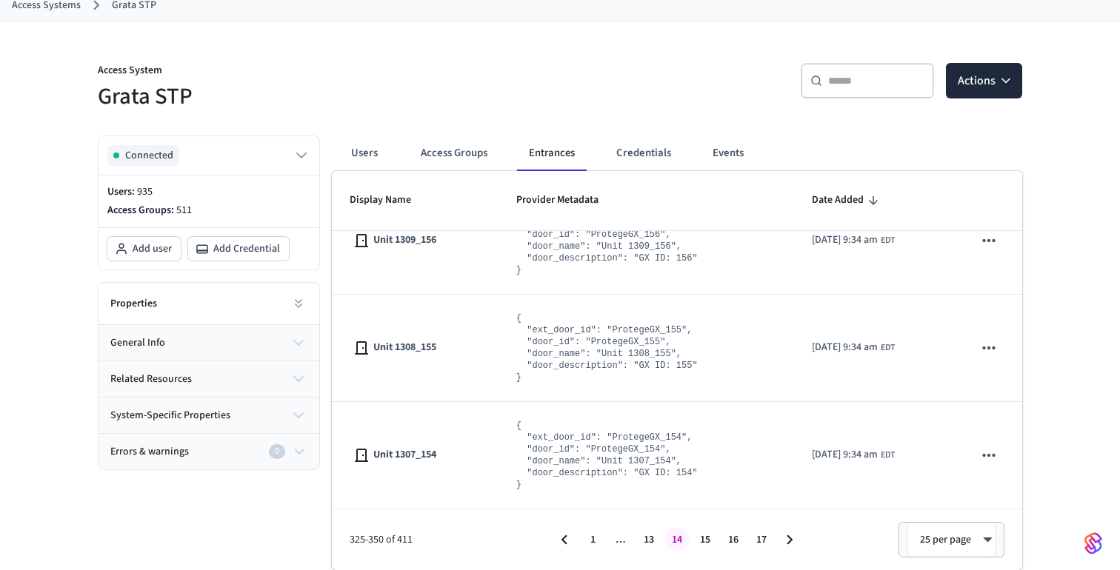
click at [786, 537] on icon "Go to next page" at bounding box center [789, 539] width 19 height 19
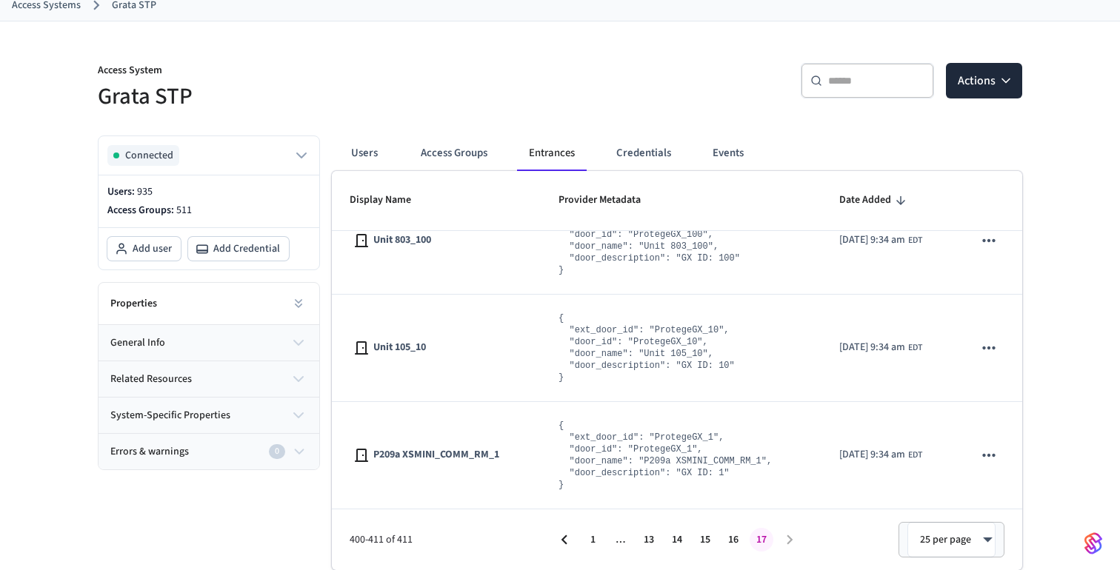
scroll to position [903, 0]
click at [786, 537] on li "pagination navigation" at bounding box center [789, 540] width 28 height 24
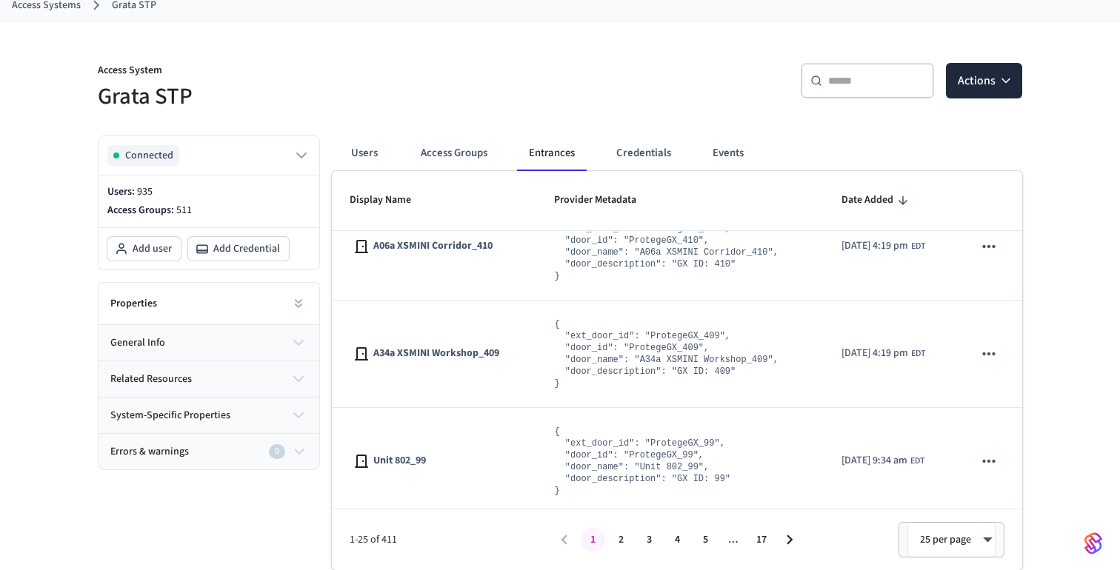
scroll to position [0, 0]
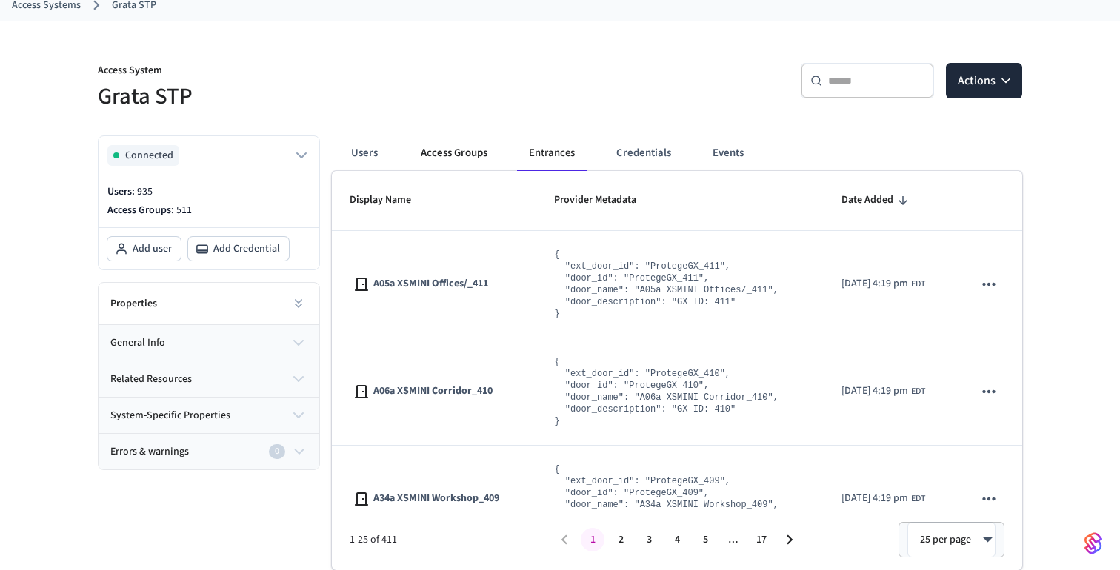
click at [451, 145] on button "Access Groups" at bounding box center [454, 154] width 90 height 36
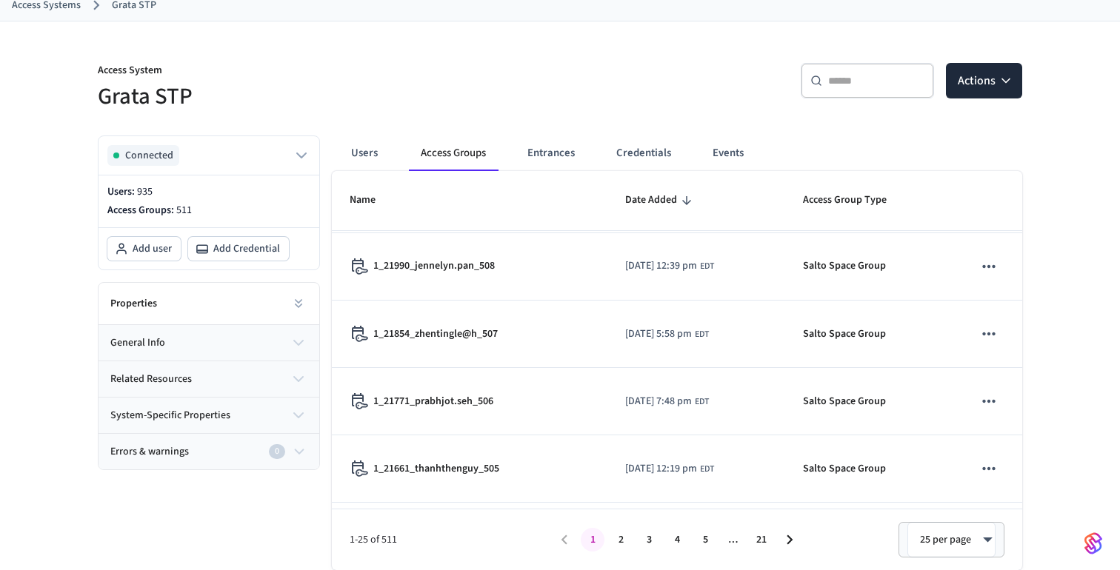
scroll to position [1409, 0]
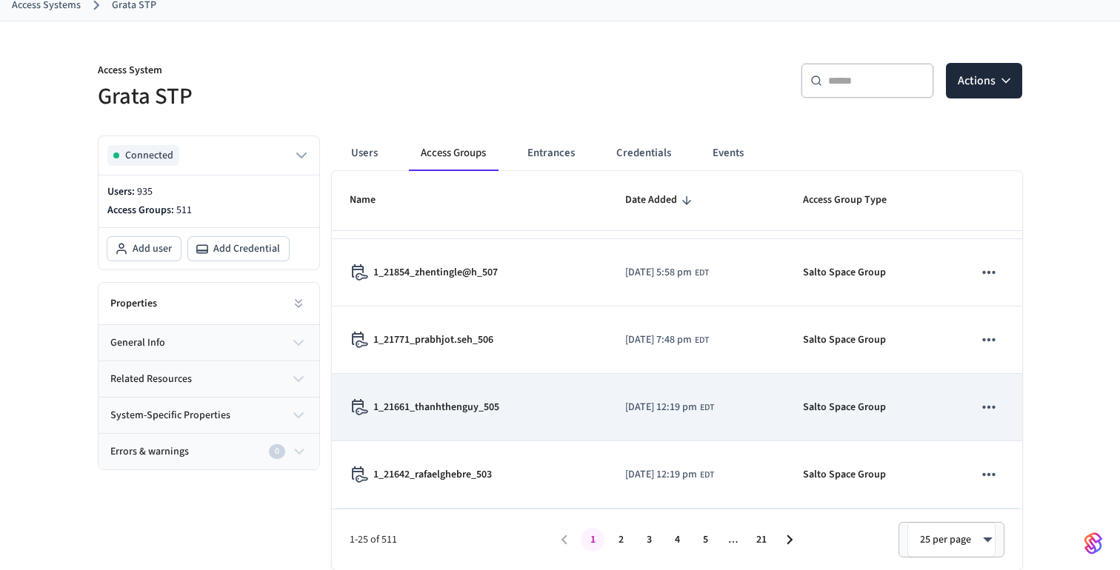
click at [482, 406] on p "1_21661_thanhthenguy_505" at bounding box center [436, 408] width 126 height 16
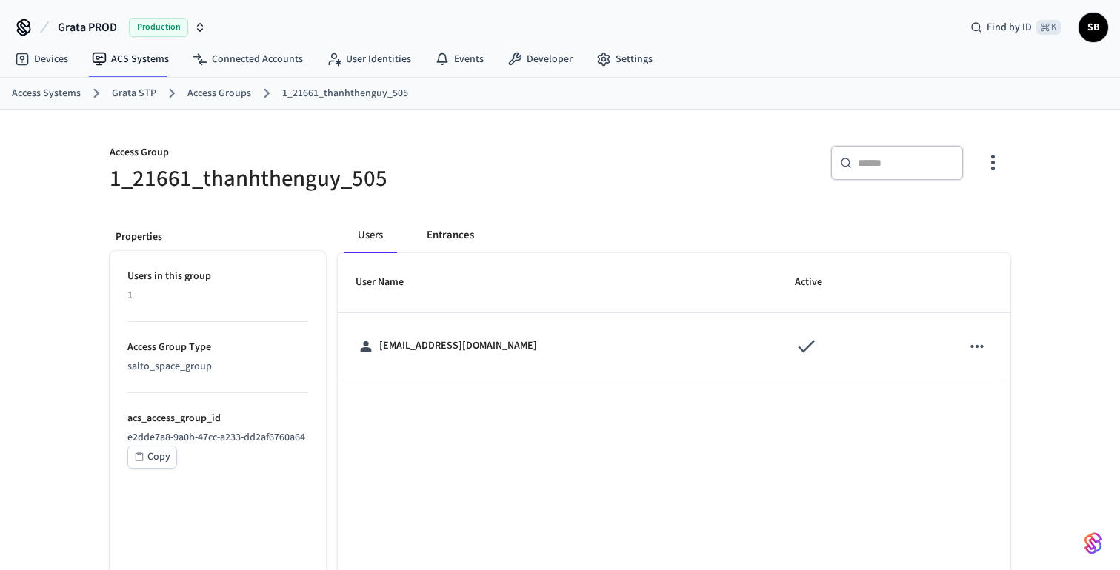
click at [438, 238] on button "Entrances" at bounding box center [450, 236] width 71 height 36
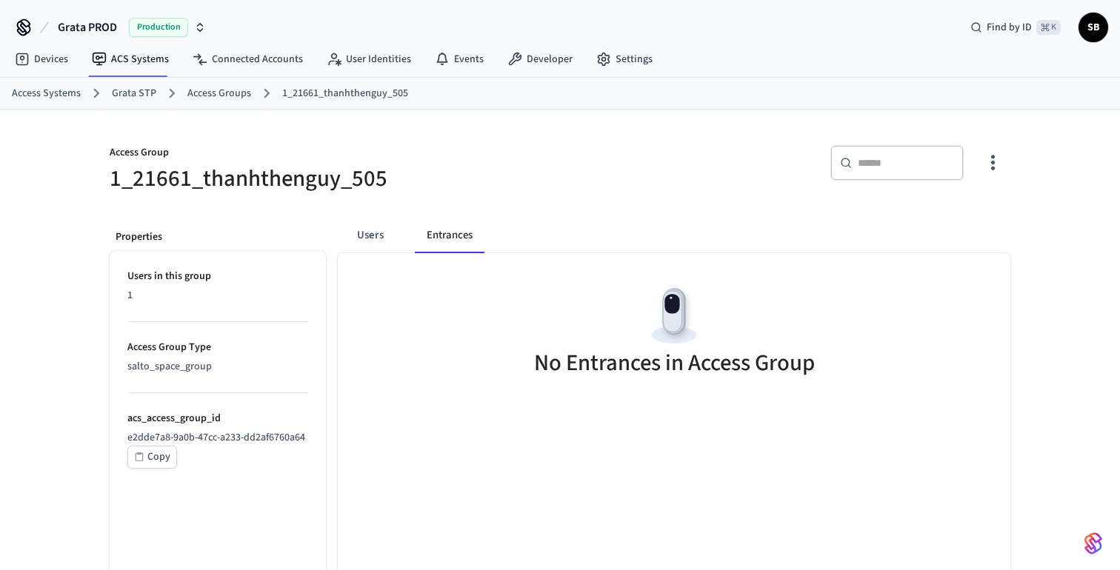
click at [215, 94] on link "Access Groups" at bounding box center [219, 94] width 64 height 16
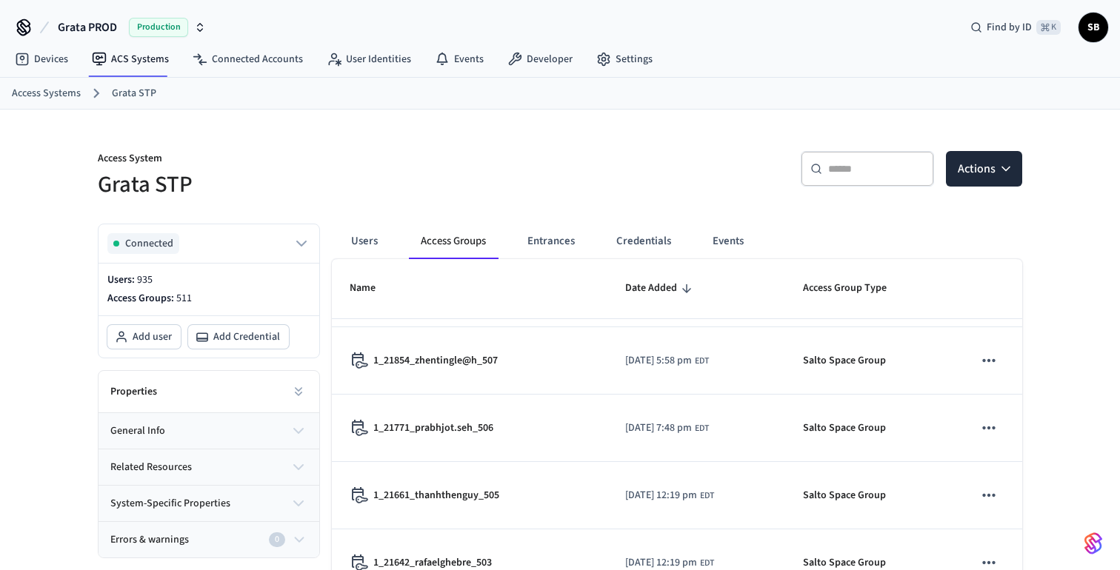
scroll to position [88, 0]
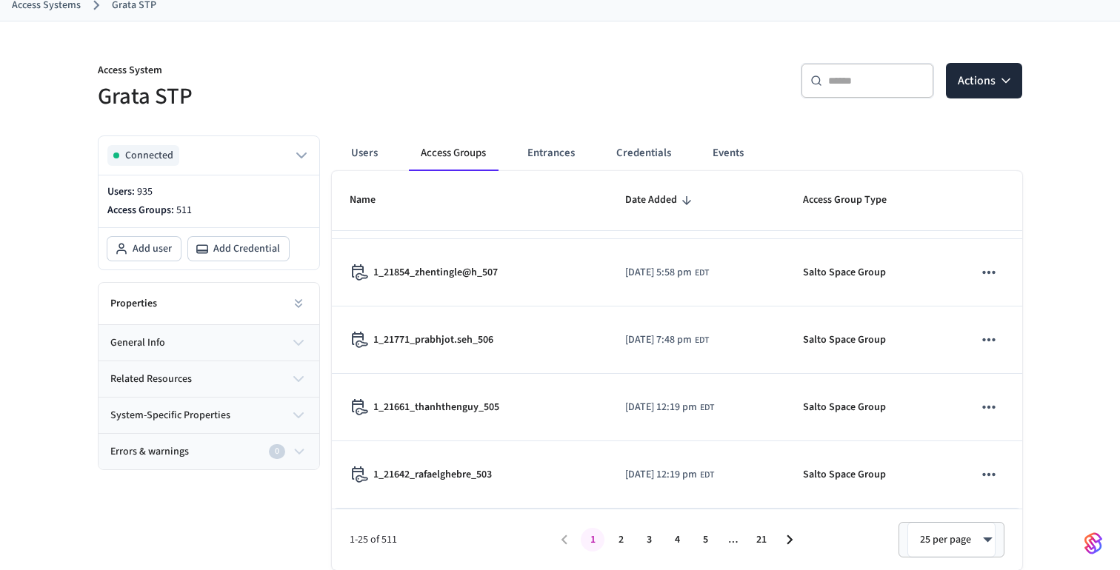
click at [792, 540] on icon "Go to next page" at bounding box center [789, 539] width 19 height 19
click at [792, 538] on icon "Go to next page" at bounding box center [789, 539] width 19 height 19
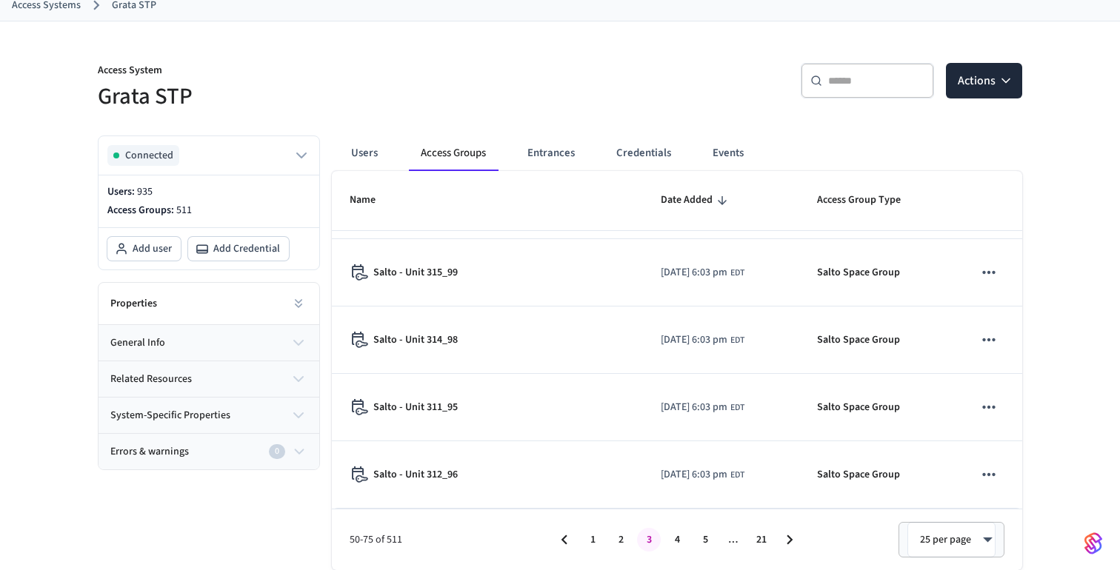
click at [792, 538] on icon "Go to next page" at bounding box center [789, 539] width 19 height 19
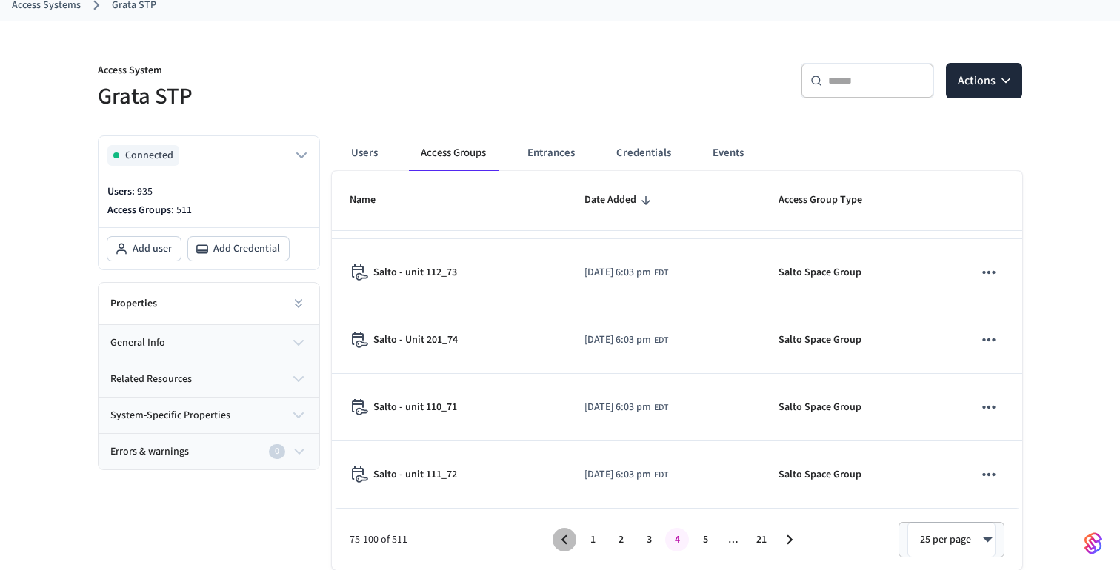
click at [561, 542] on icon "Go to previous page" at bounding box center [564, 539] width 19 height 19
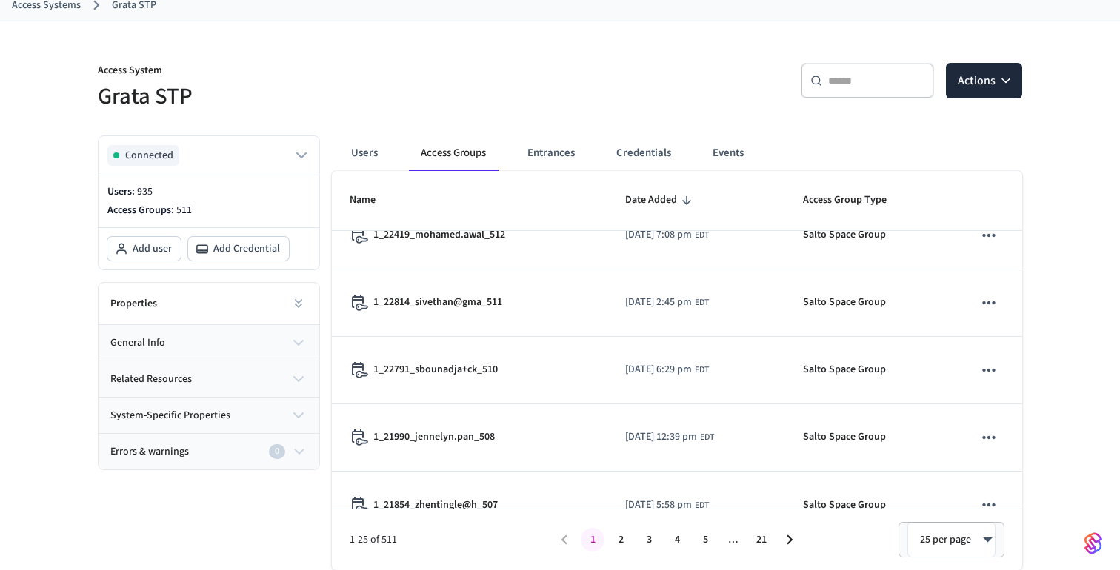
scroll to position [1172, 0]
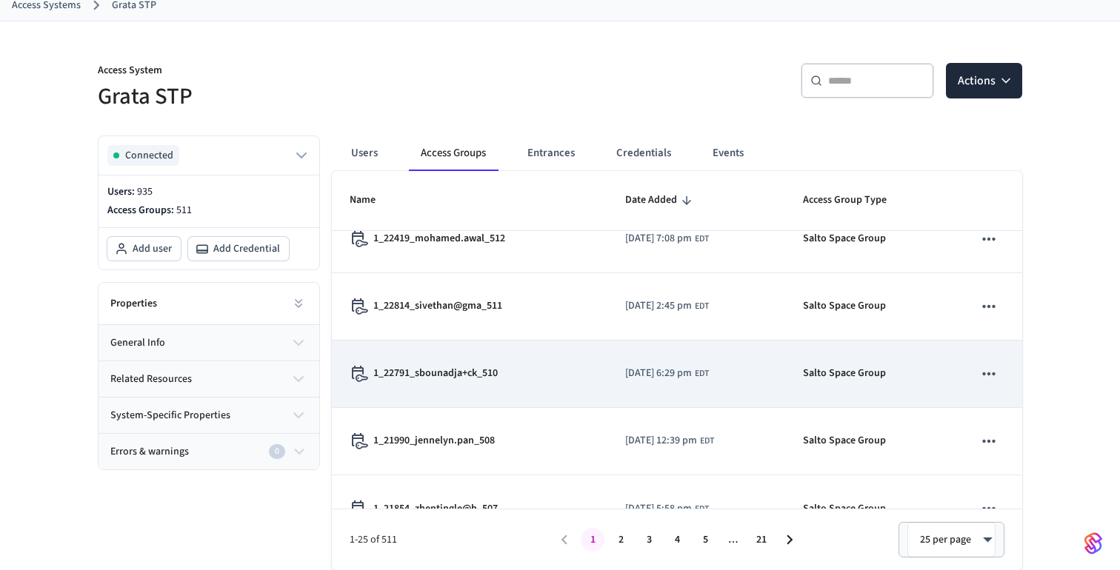
click at [452, 381] on p "1_22791_sbounadja+ck_510" at bounding box center [435, 374] width 124 height 16
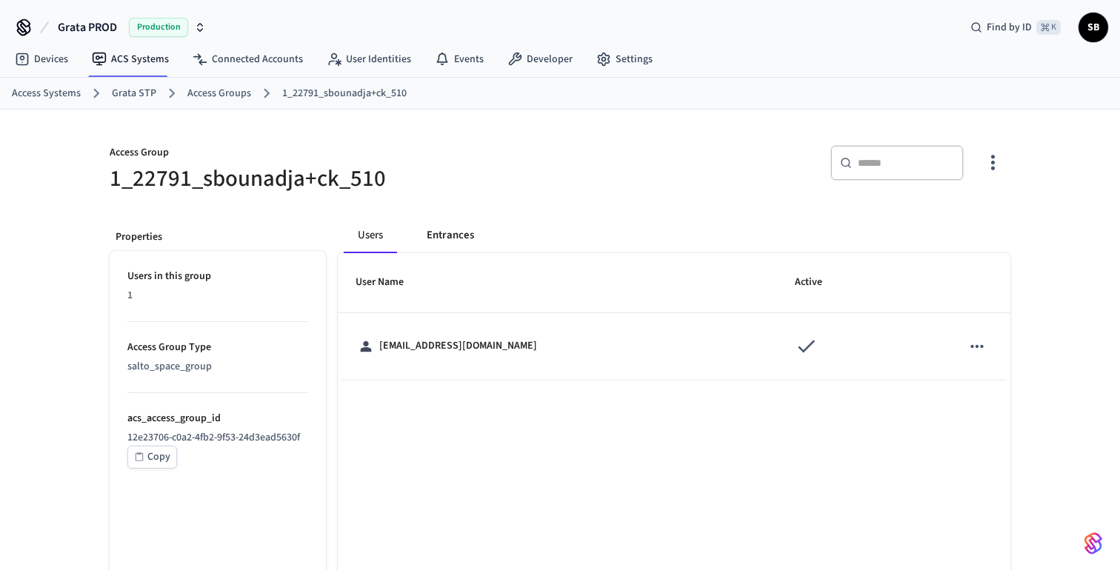
click at [454, 235] on button "Entrances" at bounding box center [450, 236] width 71 height 36
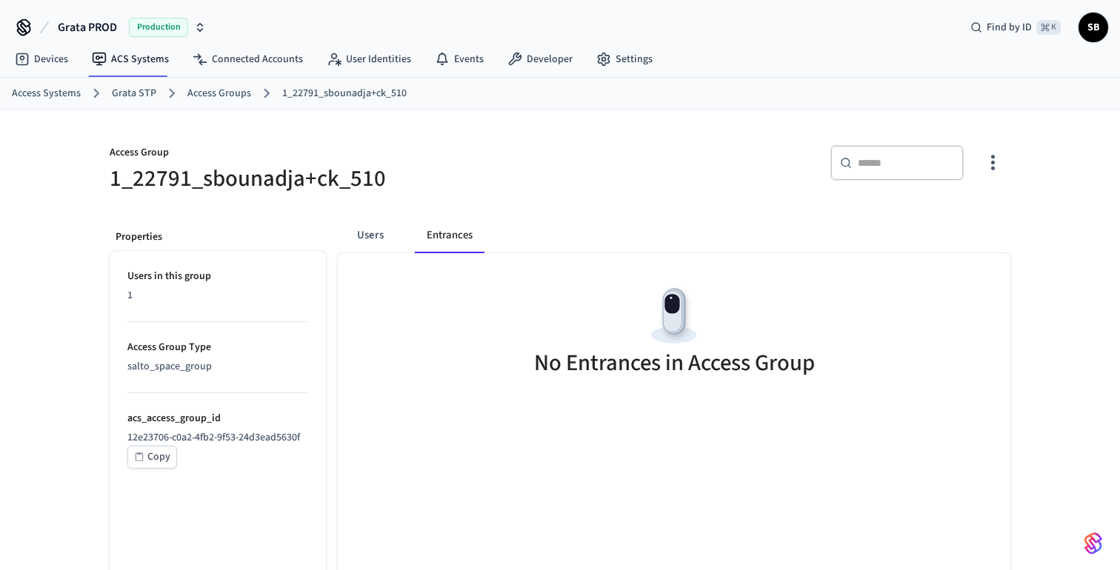
click at [210, 88] on link "Access Groups" at bounding box center [219, 94] width 64 height 16
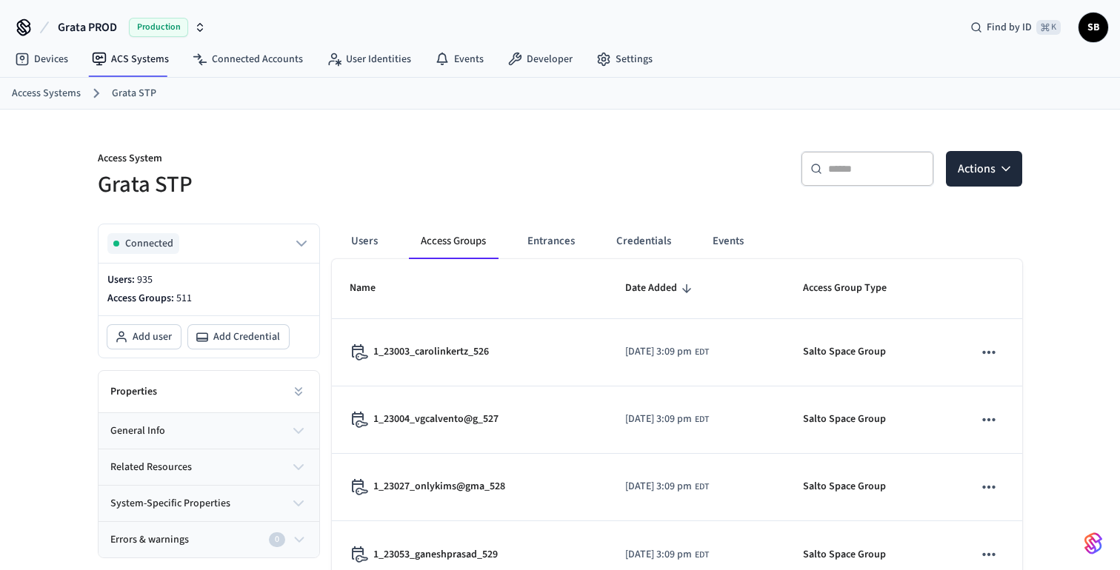
scroll to position [88, 0]
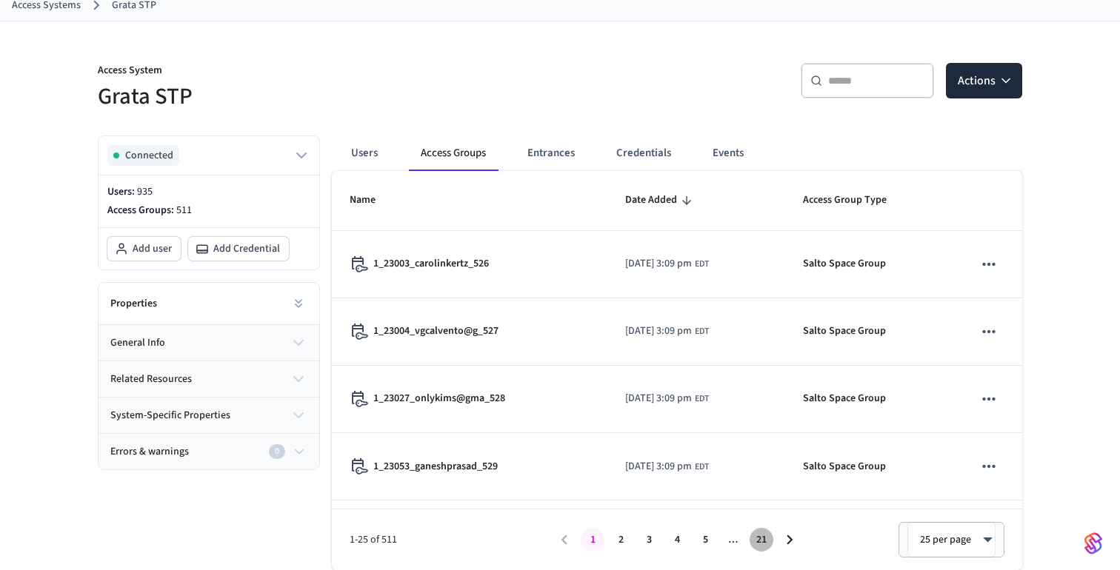
click at [758, 540] on button "21" at bounding box center [761, 540] width 24 height 24
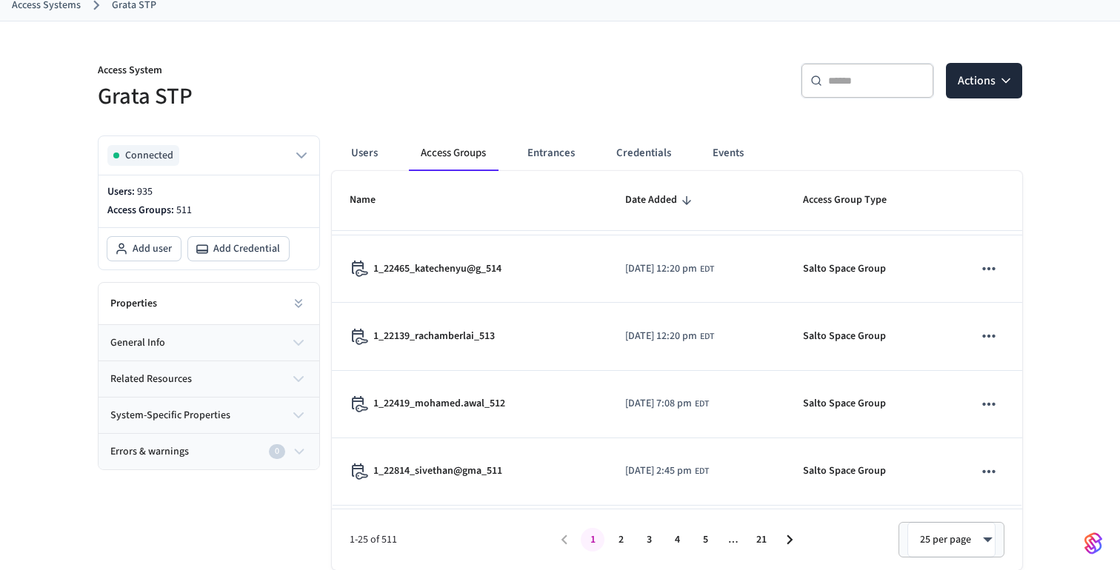
scroll to position [1409, 0]
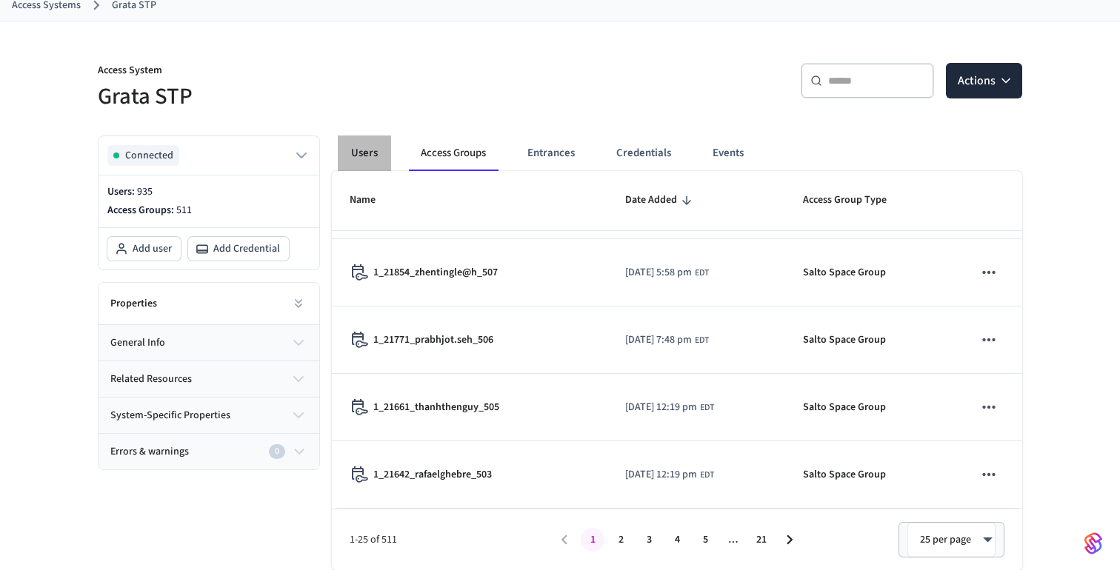
click at [365, 150] on button "Users" at bounding box center [364, 154] width 53 height 36
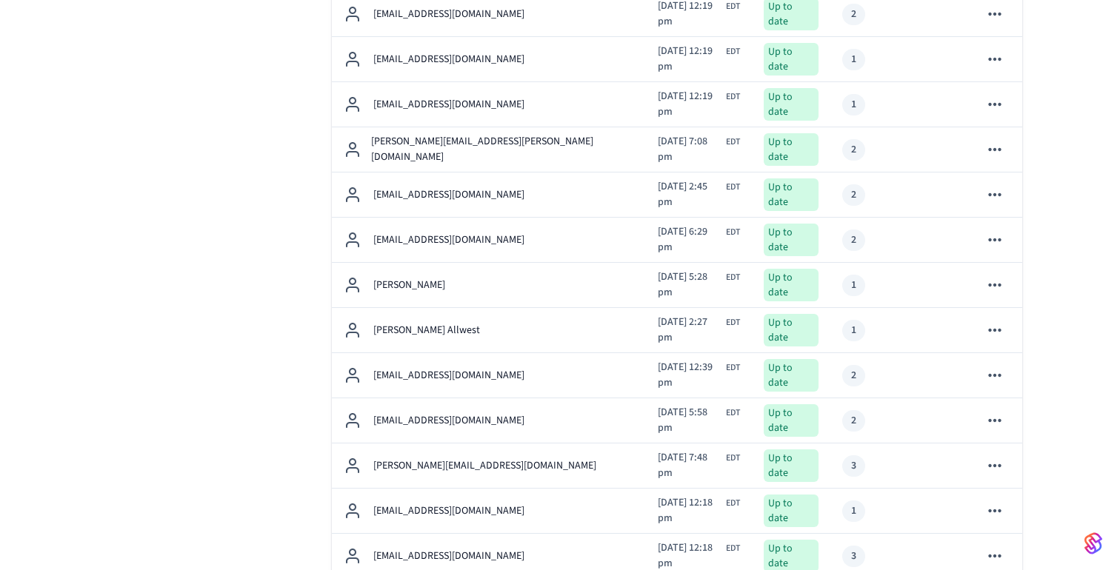
scroll to position [946, 0]
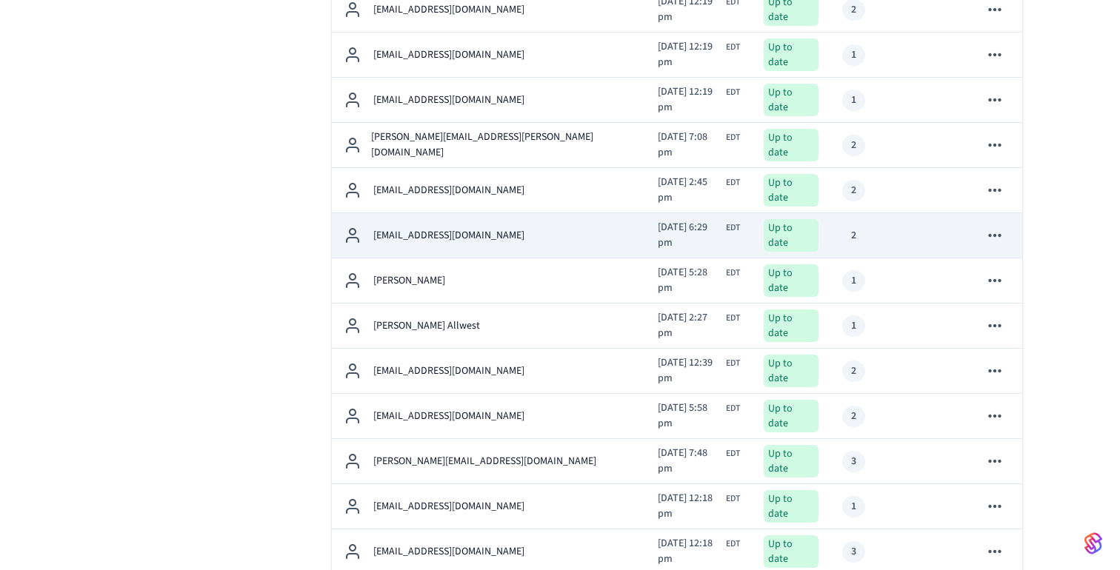
click at [452, 228] on p "[EMAIL_ADDRESS][DOMAIN_NAME]" at bounding box center [448, 236] width 151 height 16
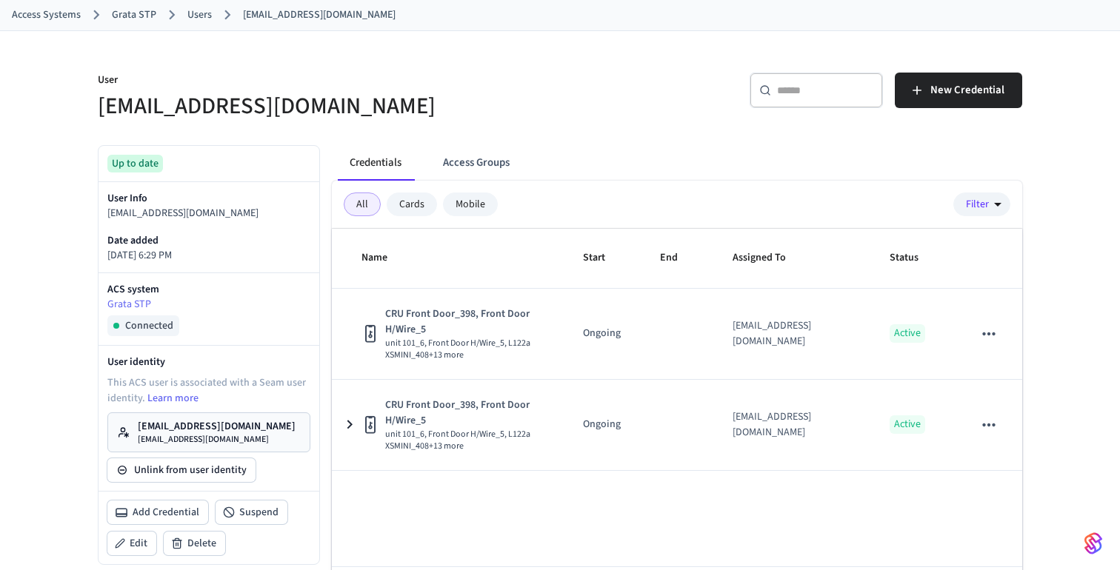
scroll to position [97, 0]
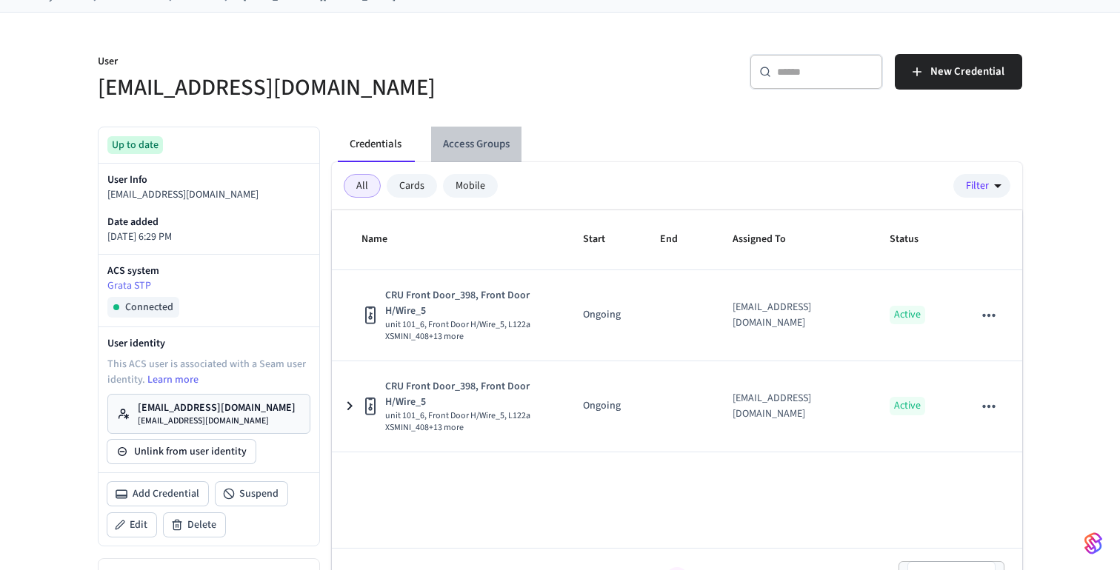
click at [487, 142] on button "Access Groups" at bounding box center [476, 145] width 90 height 36
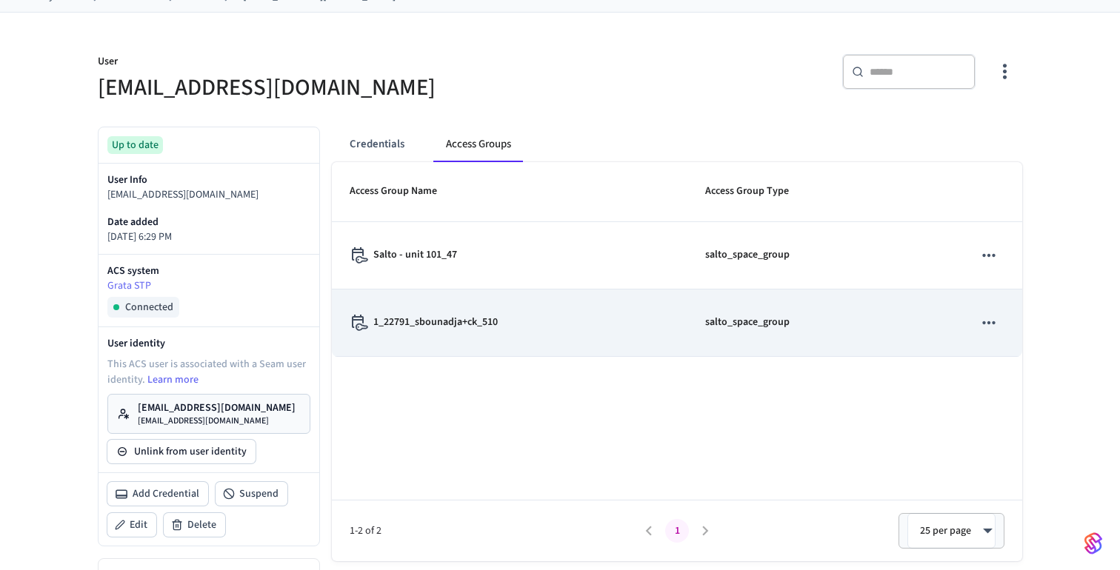
click at [473, 327] on p "1_22791_sbounadja+ck_510" at bounding box center [435, 323] width 124 height 16
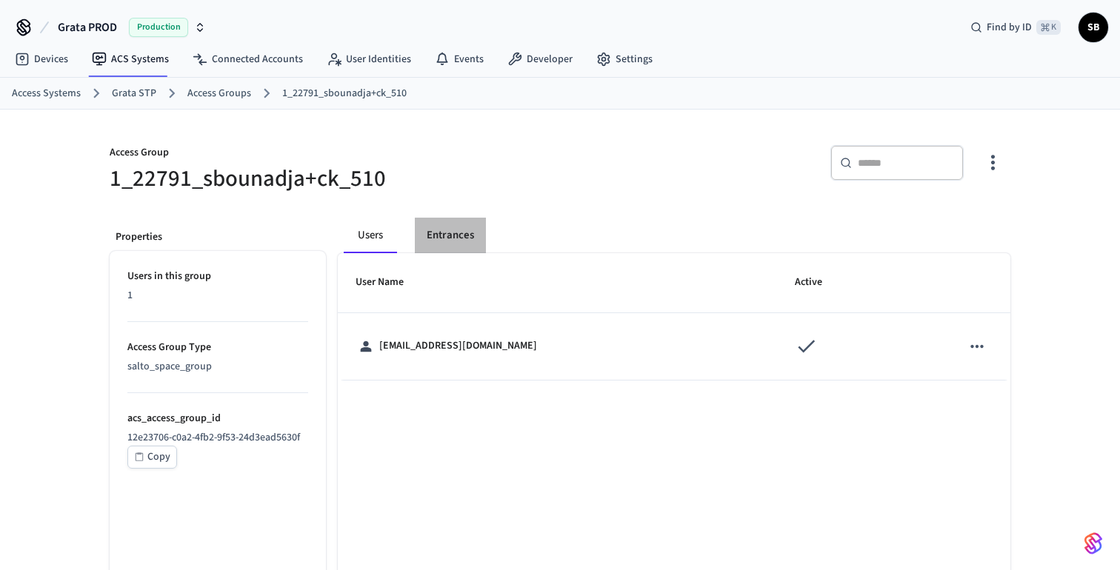
click at [457, 235] on button "Entrances" at bounding box center [450, 236] width 71 height 36
